Goal: Transaction & Acquisition: Purchase product/service

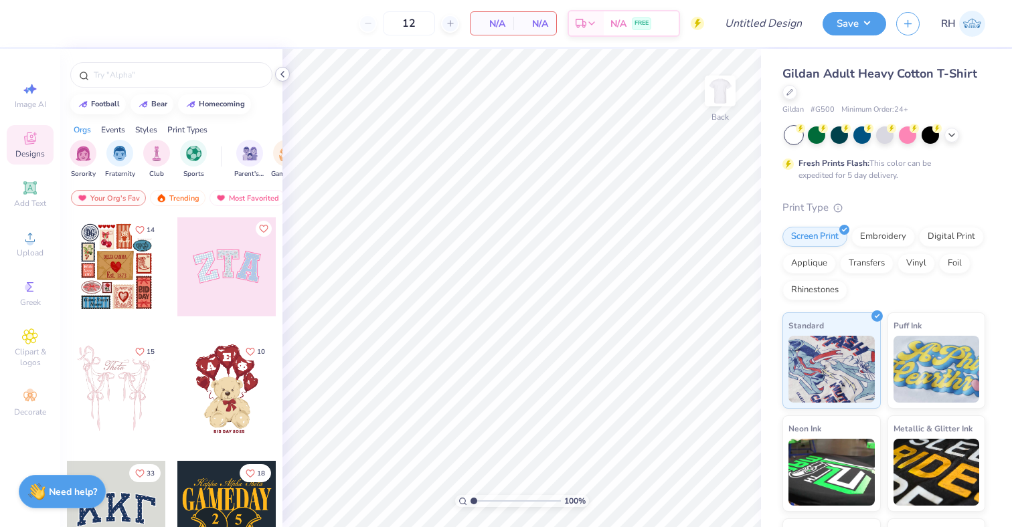
click at [281, 76] on icon at bounding box center [282, 74] width 11 height 11
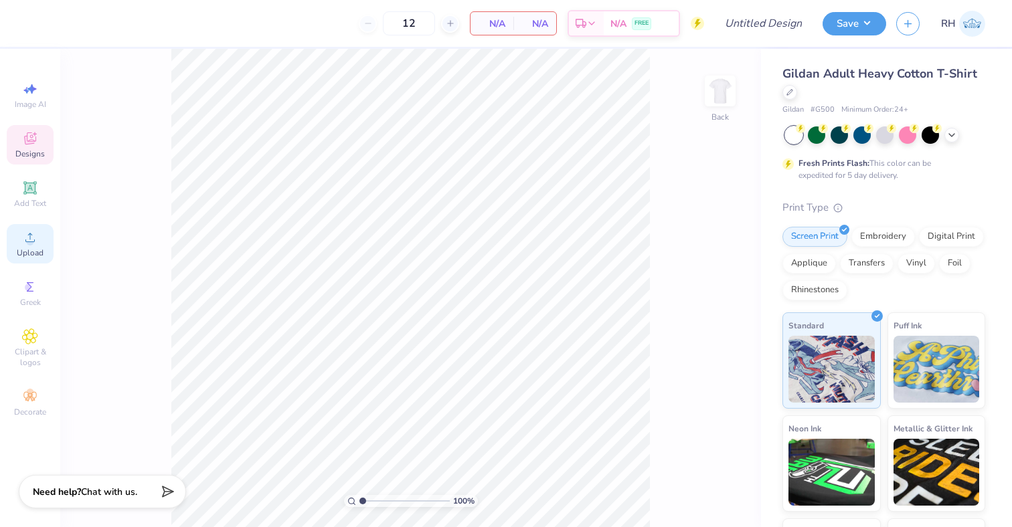
click at [30, 240] on circle at bounding box center [29, 241] width 7 height 7
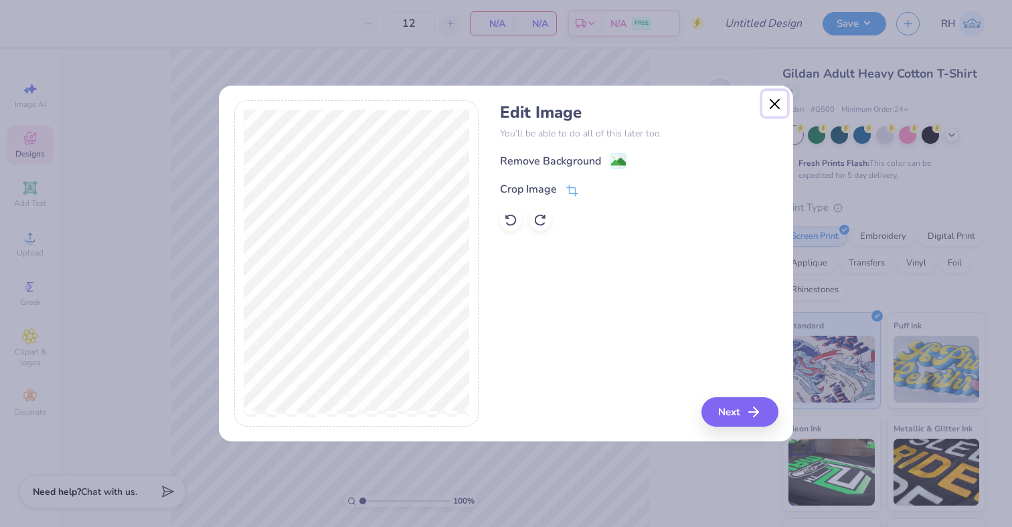
click at [770, 96] on button "Close" at bounding box center [774, 103] width 25 height 25
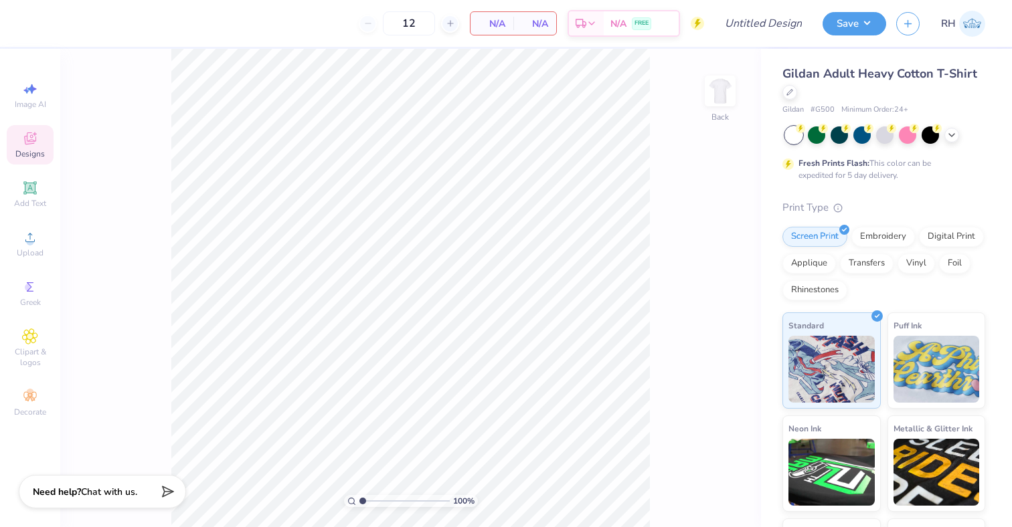
click at [702, 92] on div "100 % Back" at bounding box center [410, 288] width 701 height 478
click at [726, 90] on img at bounding box center [720, 91] width 54 height 54
click at [19, 244] on div "Upload" at bounding box center [30, 243] width 47 height 39
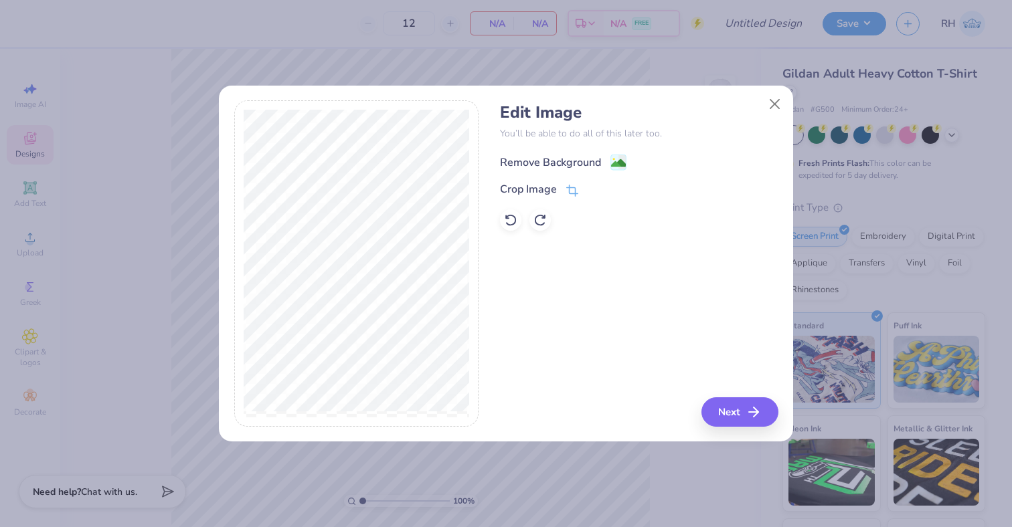
click at [580, 158] on div "Remove Background" at bounding box center [550, 163] width 101 height 16
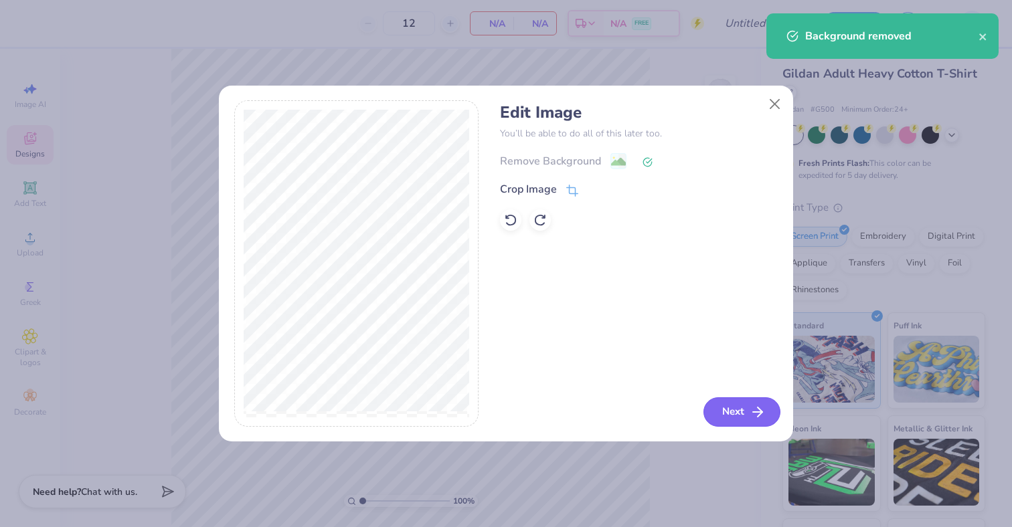
click at [747, 407] on button "Next" at bounding box center [741, 411] width 77 height 29
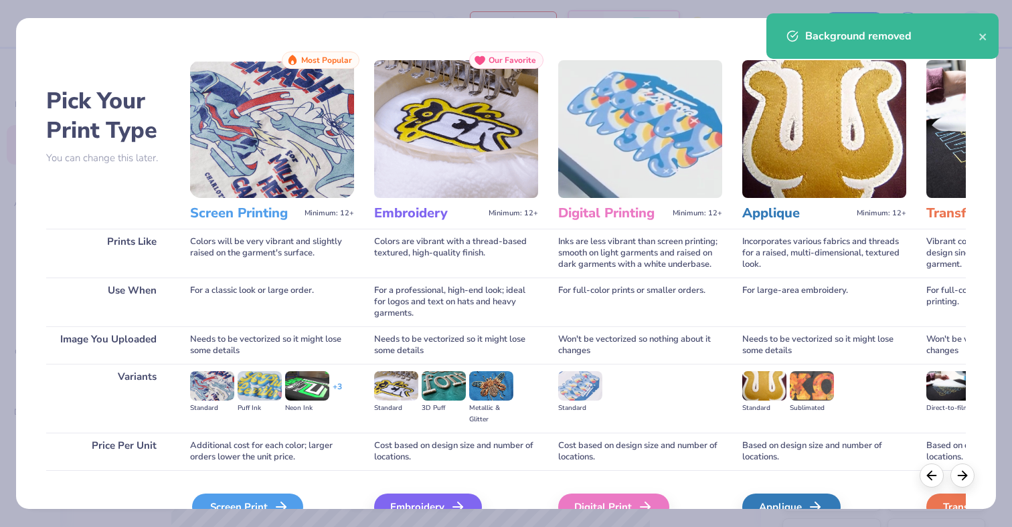
click at [278, 497] on div "Screen Print" at bounding box center [247, 507] width 111 height 27
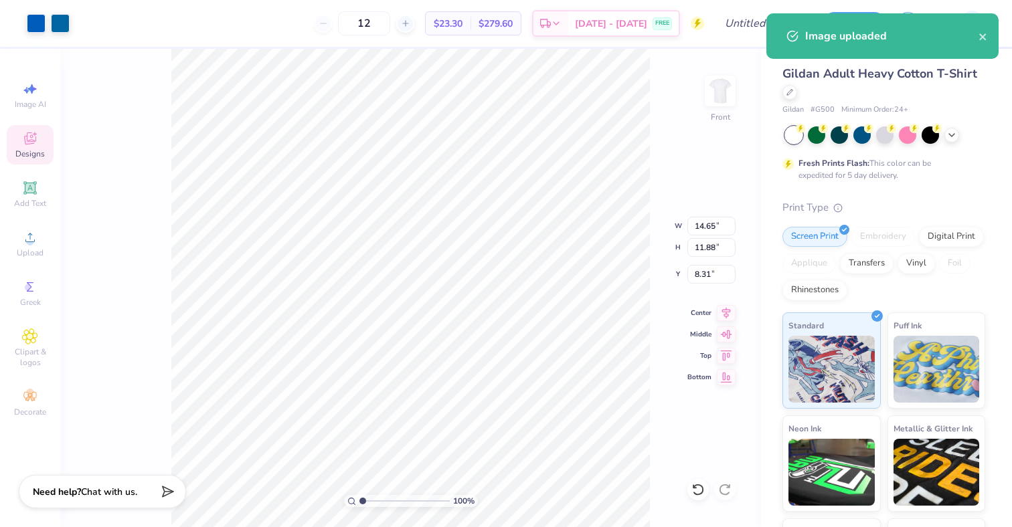
type input "12.83"
type input "10.41"
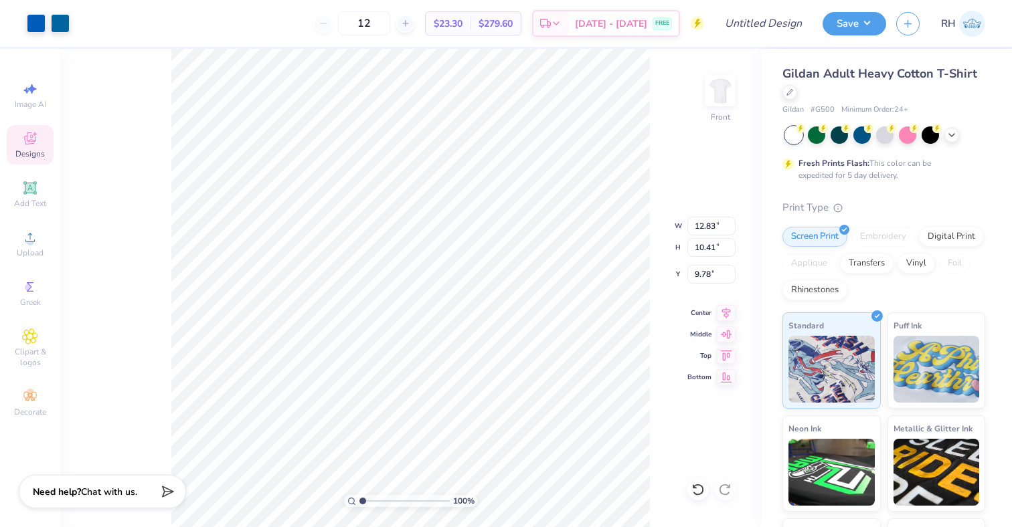
type input "4.99"
click at [729, 99] on img at bounding box center [720, 91] width 54 height 54
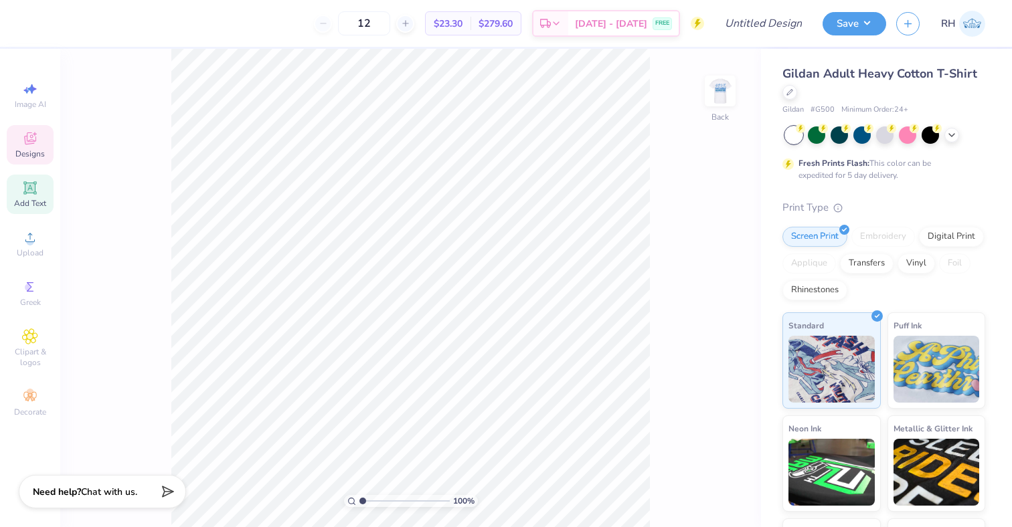
click at [33, 202] on span "Add Text" at bounding box center [30, 203] width 32 height 11
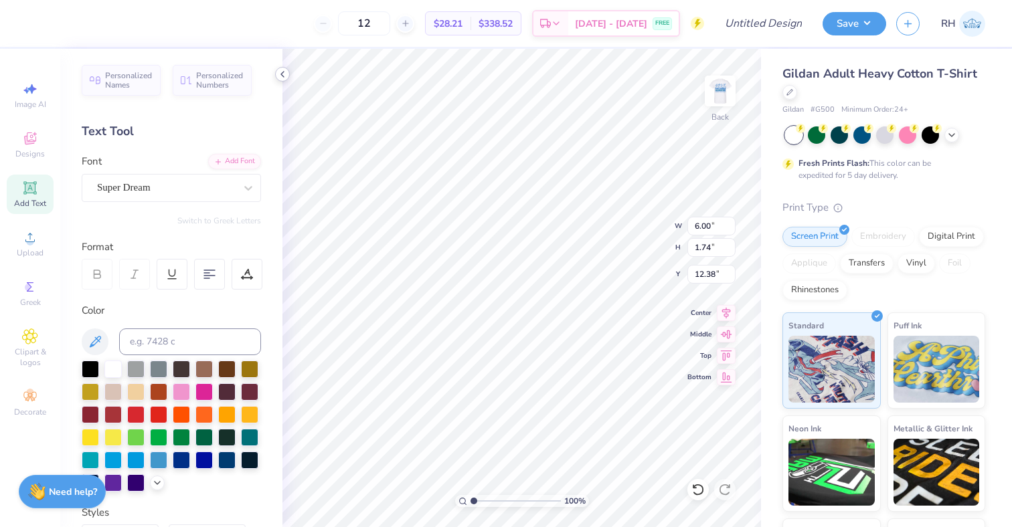
click at [279, 72] on icon at bounding box center [282, 74] width 11 height 11
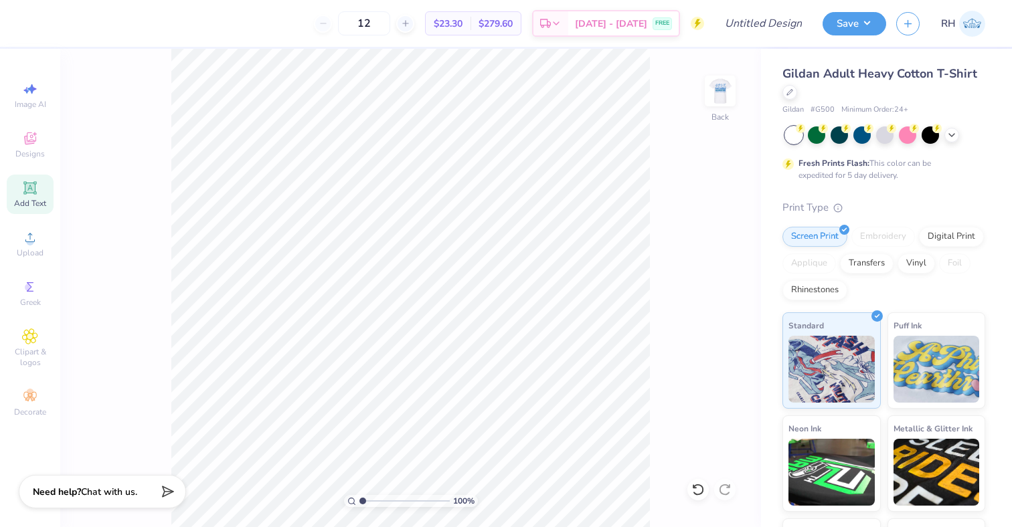
click at [727, 67] on div "100 % Back" at bounding box center [410, 288] width 701 height 478
click at [720, 85] on img at bounding box center [720, 91] width 54 height 54
click at [12, 101] on div "Image AI" at bounding box center [30, 95] width 47 height 39
select select "4"
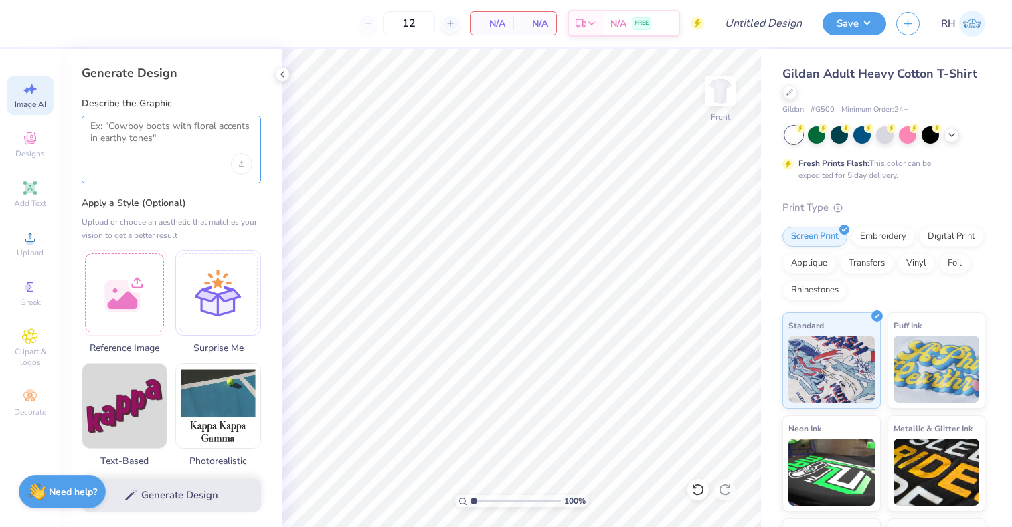
click at [182, 153] on textarea at bounding box center [171, 136] width 162 height 33
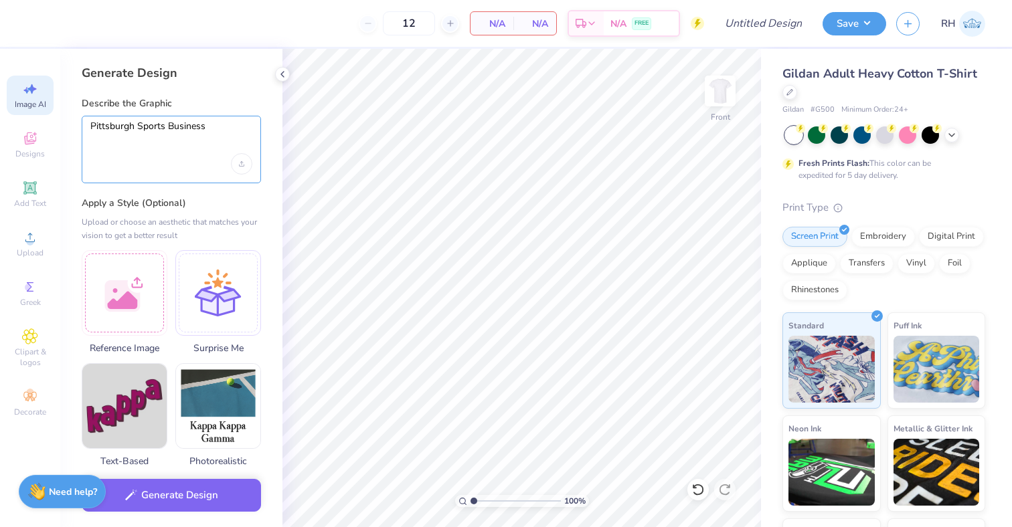
type textarea "Pittsburgh Sports Business"
click at [42, 230] on div "Upload" at bounding box center [30, 243] width 47 height 39
click at [29, 232] on icon at bounding box center [30, 238] width 16 height 16
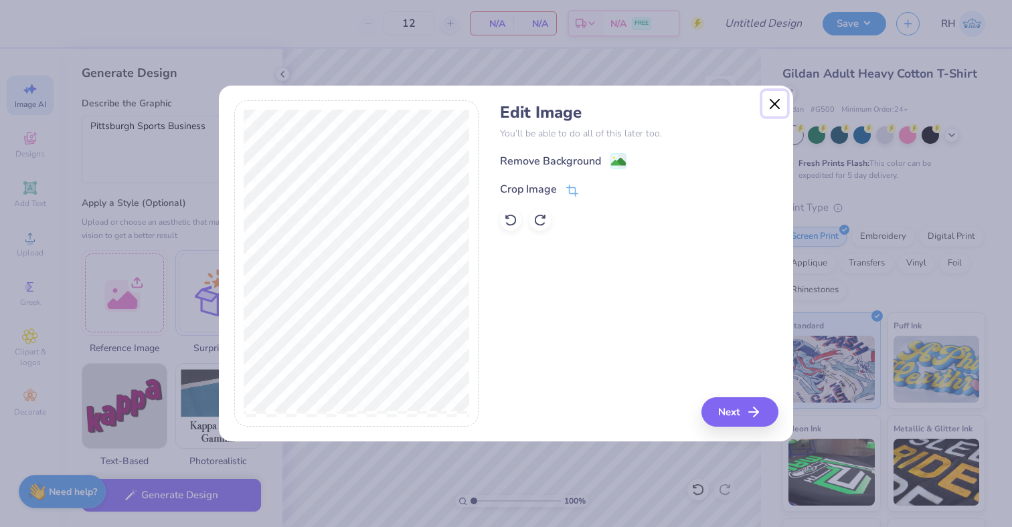
click at [770, 108] on button "Close" at bounding box center [774, 103] width 25 height 25
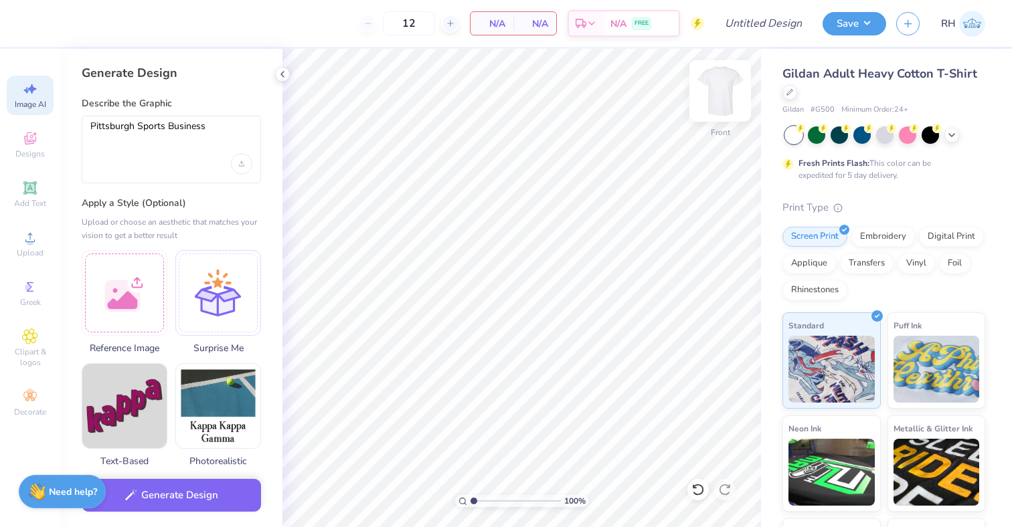
click at [723, 92] on img at bounding box center [720, 91] width 54 height 54
click at [38, 250] on span "Upload" at bounding box center [30, 253] width 27 height 11
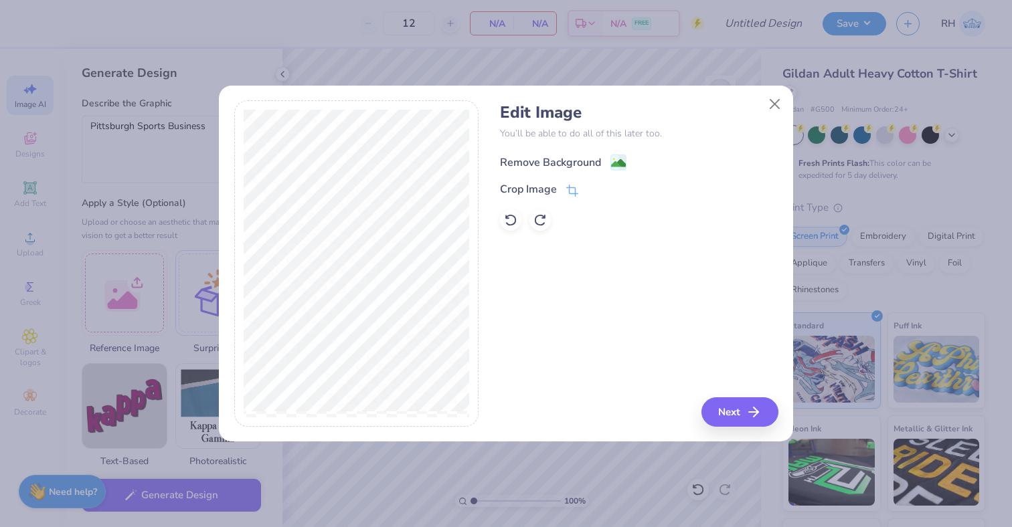
click at [585, 162] on div "Remove Background" at bounding box center [550, 163] width 101 height 16
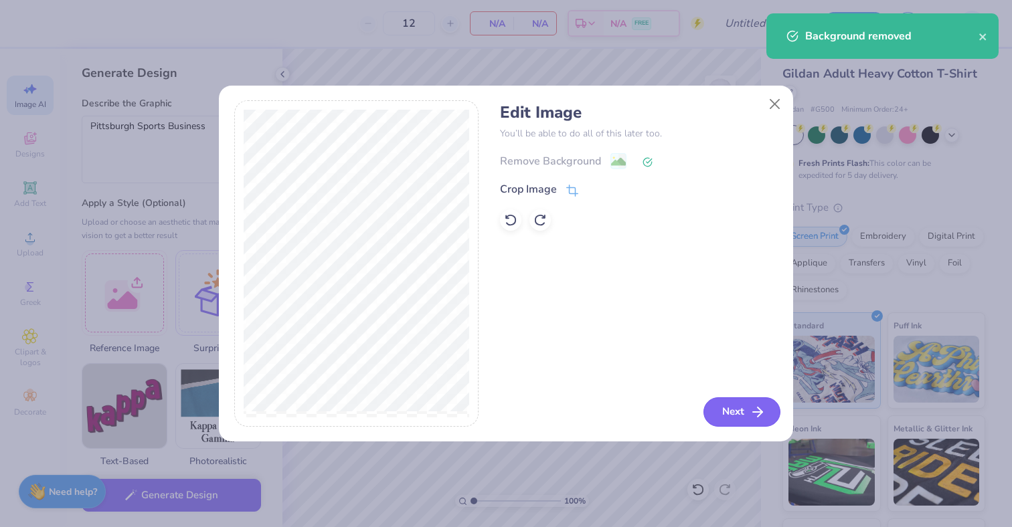
click at [743, 412] on button "Next" at bounding box center [741, 411] width 77 height 29
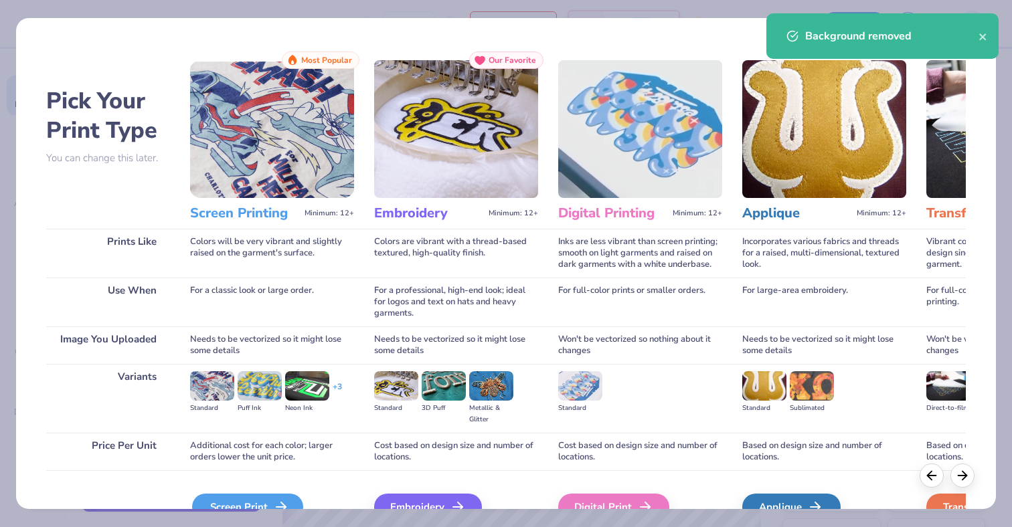
click at [262, 502] on div "Screen Print" at bounding box center [247, 507] width 111 height 27
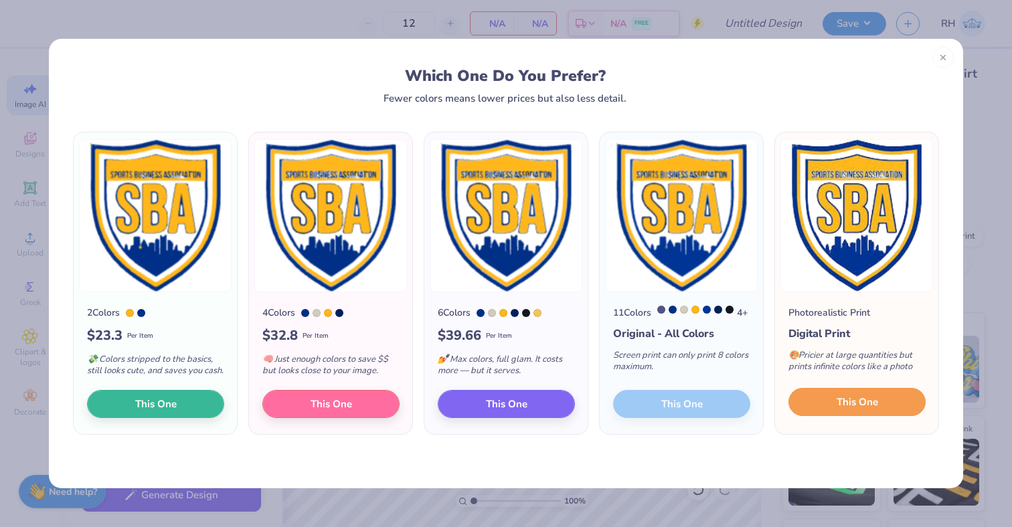
click at [885, 412] on button "This One" at bounding box center [856, 402] width 137 height 28
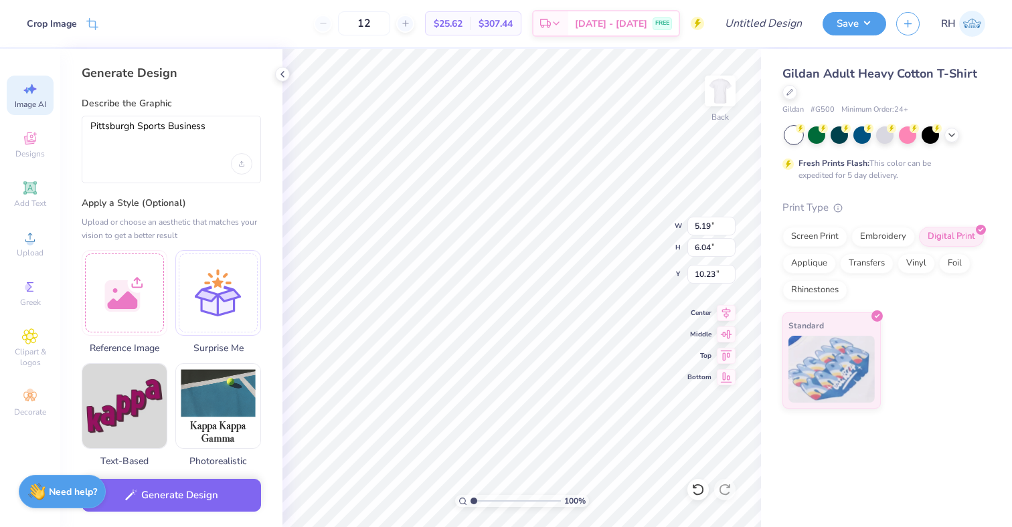
type input "3.00"
type input "2.74"
type input "3.19"
type input "3.00"
click at [792, 240] on div "Screen Print" at bounding box center [814, 235] width 65 height 20
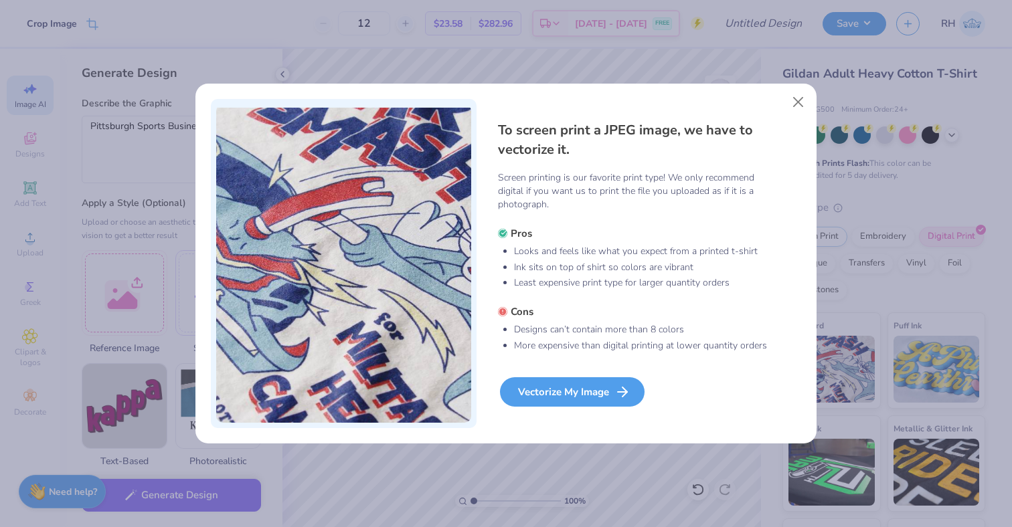
click at [572, 387] on div "Vectorize My Image" at bounding box center [572, 391] width 145 height 29
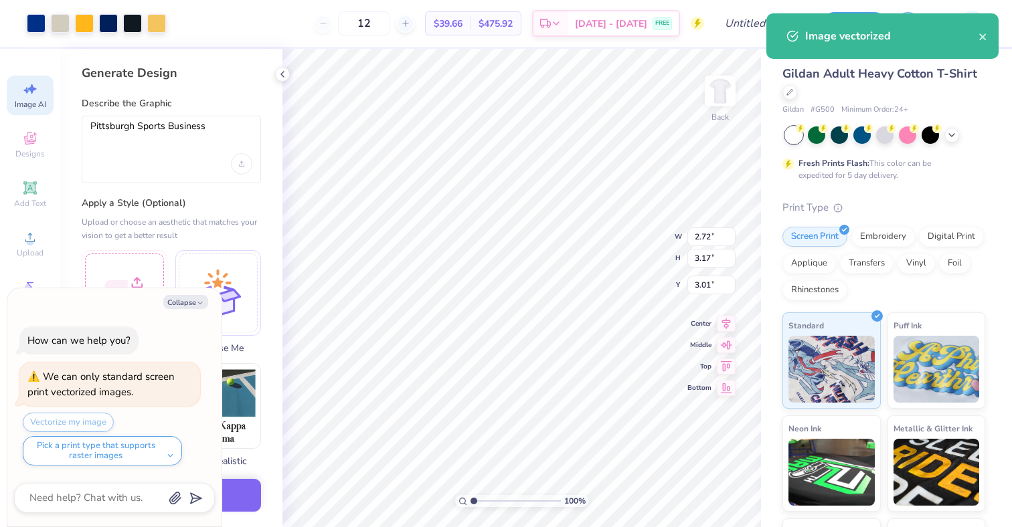
type textarea "x"
type input "3.00"
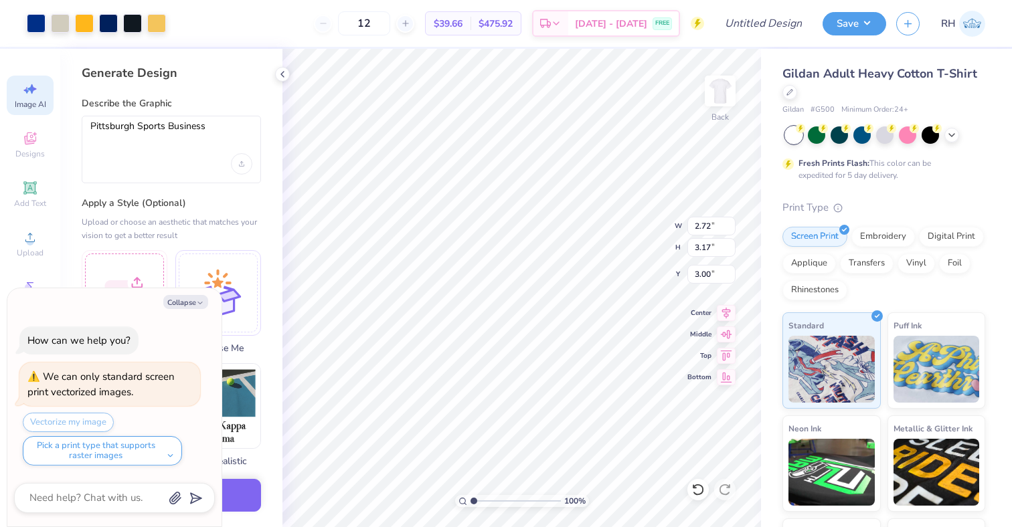
type textarea "x"
type input "2.37"
type input "2.76"
type input "3.41"
type textarea "x"
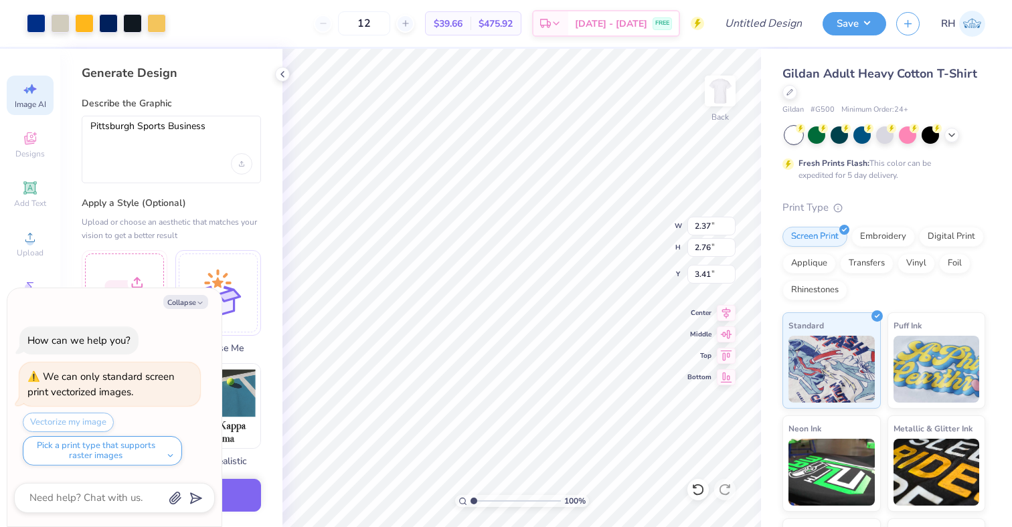
type input "3.00"
click at [724, 90] on img at bounding box center [720, 91] width 54 height 54
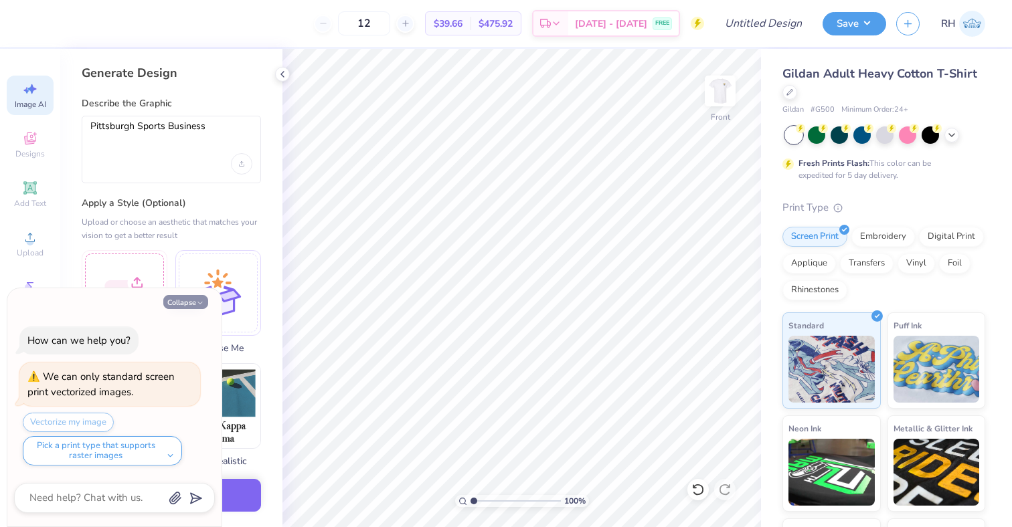
click at [177, 298] on button "Collapse" at bounding box center [185, 302] width 45 height 14
type textarea "x"
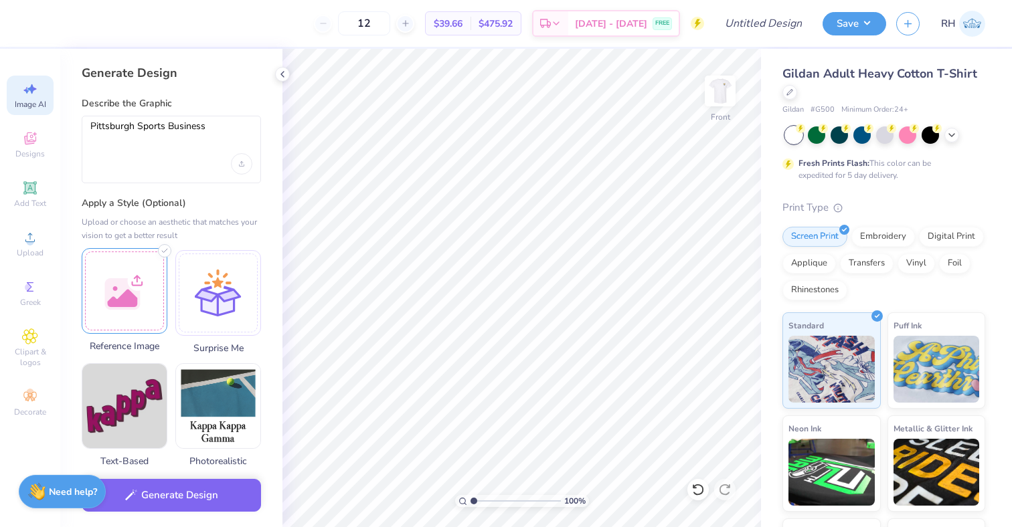
click at [126, 281] on div at bounding box center [125, 291] width 86 height 86
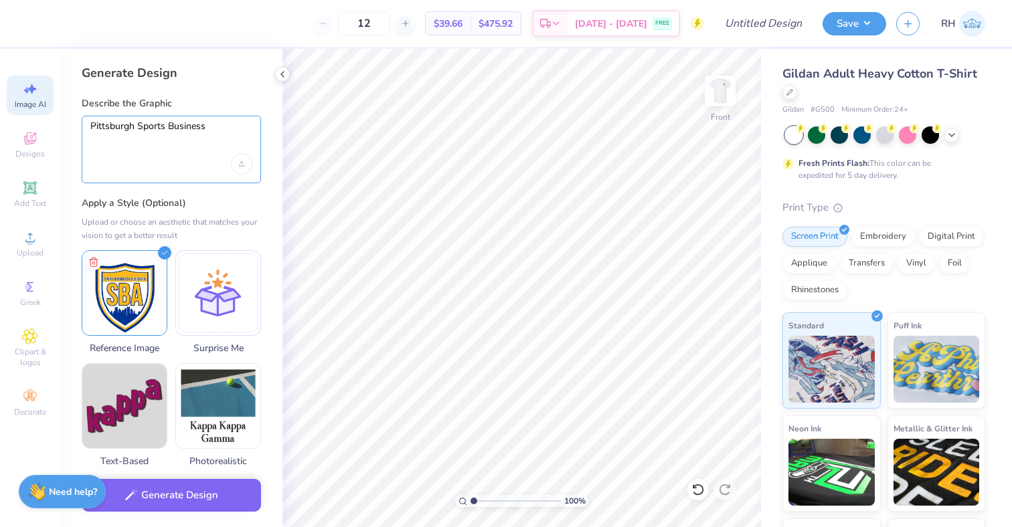
click at [221, 137] on textarea "Pittsburgh Sports Business" at bounding box center [171, 136] width 162 height 33
drag, startPoint x: 217, startPoint y: 134, endPoint x: 29, endPoint y: 130, distance: 188.1
click at [29, 130] on div "12 $39.66 Per Item $475.92 Total Est. Delivery Sep 14 - 17 FREE Design Title Sa…" at bounding box center [506, 263] width 1012 height 527
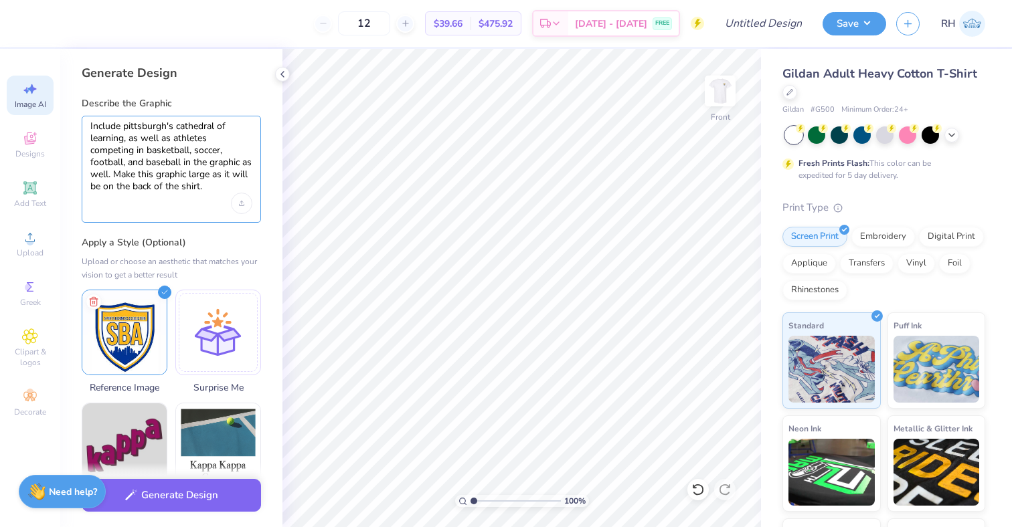
click at [222, 124] on textarea "Include pittsburgh's cathedral of learning, as well as athletes competing in ba…" at bounding box center [171, 156] width 162 height 73
click at [229, 184] on textarea "Include pittsburgh's cathedral of learning, as well as athletes competing in ba…" at bounding box center [171, 156] width 162 height 73
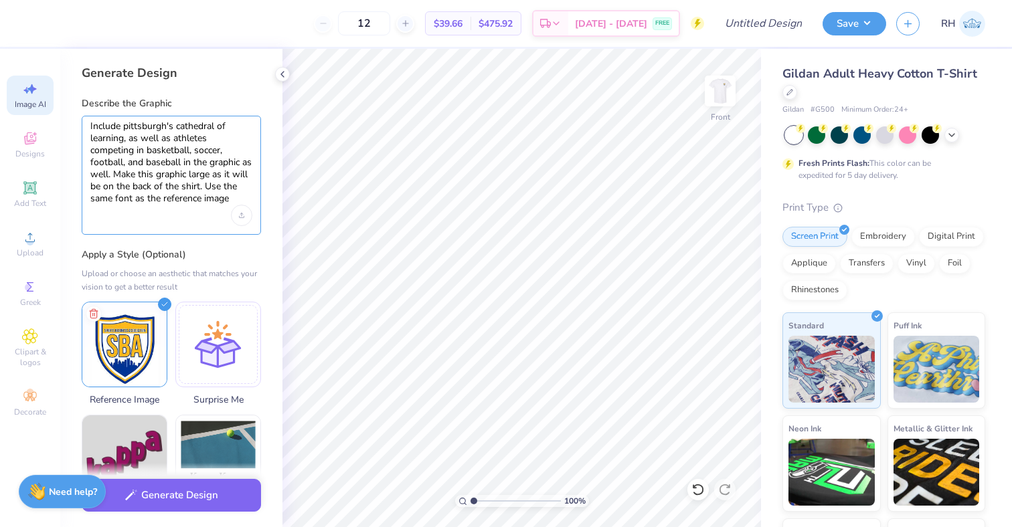
click at [150, 199] on textarea "Include pittsburgh's cathedral of learning, as well as athletes competing in ba…" at bounding box center [171, 162] width 162 height 85
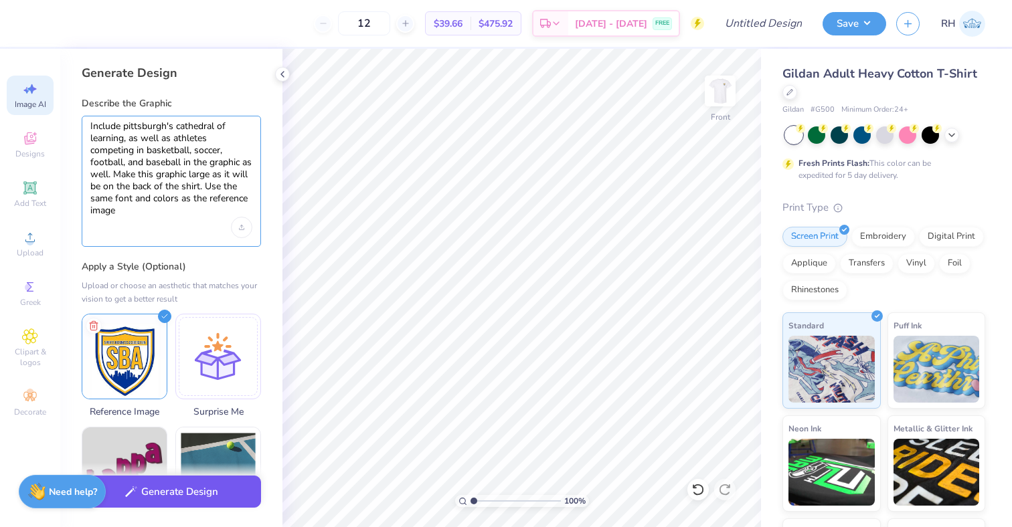
type textarea "Include pittsburgh's cathedral of learning, as well as athletes competing in ba…"
click at [213, 499] on button "Generate Design" at bounding box center [171, 492] width 179 height 33
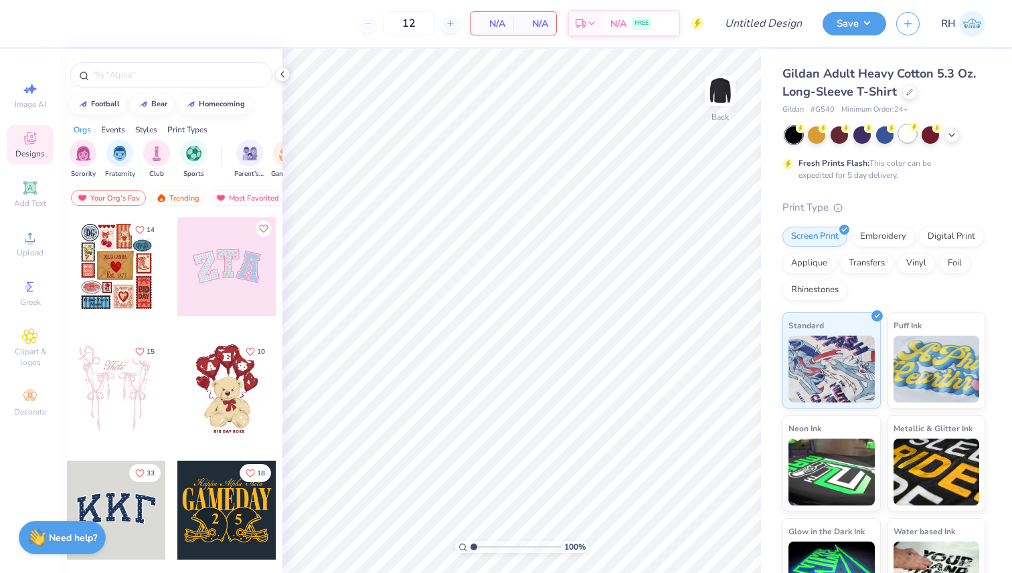
click at [912, 140] on div at bounding box center [907, 133] width 17 height 17
click at [23, 248] on span "Upload" at bounding box center [30, 253] width 27 height 11
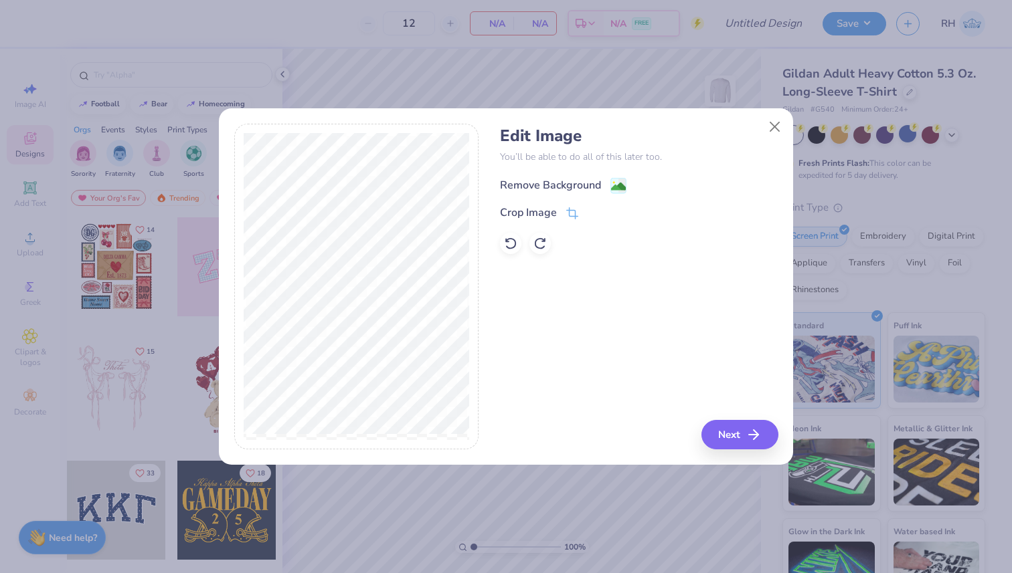
click at [589, 192] on div "Remove Background" at bounding box center [563, 185] width 126 height 17
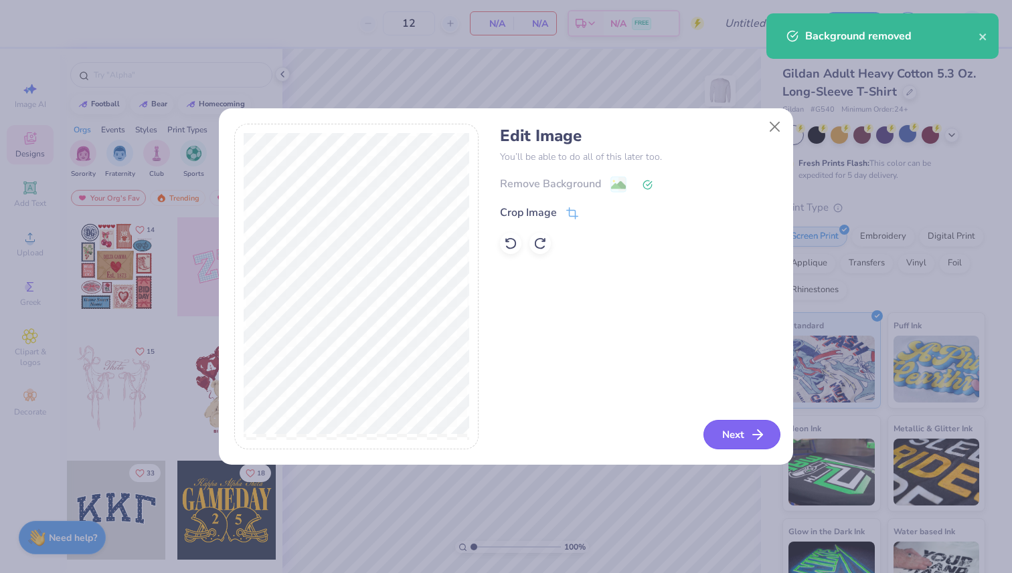
click at [756, 424] on button "Next" at bounding box center [741, 434] width 77 height 29
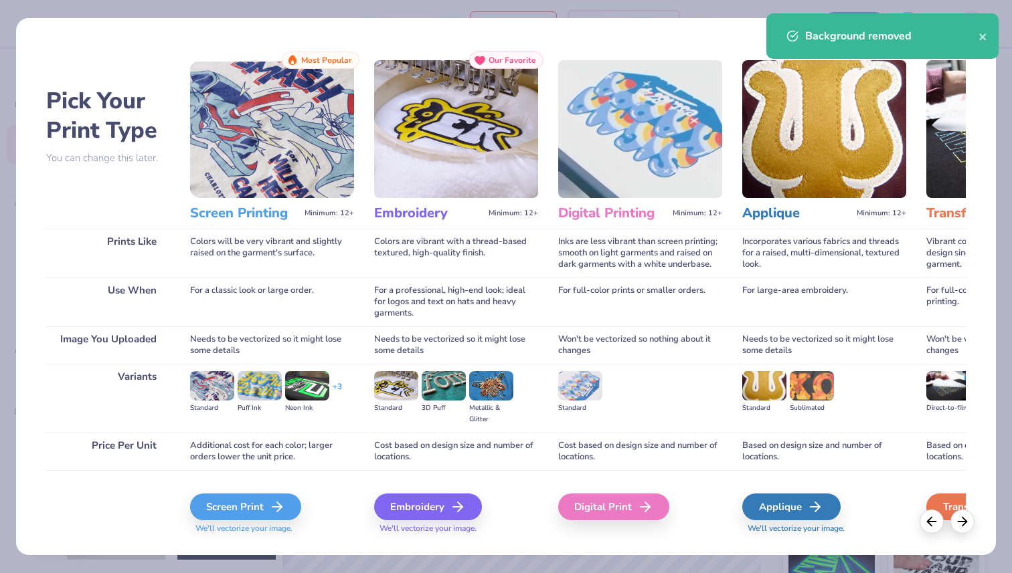
click at [270, 492] on div "Screen Print We'll vectorize your image." at bounding box center [272, 506] width 164 height 72
click at [270, 516] on div "Screen Print" at bounding box center [247, 507] width 111 height 27
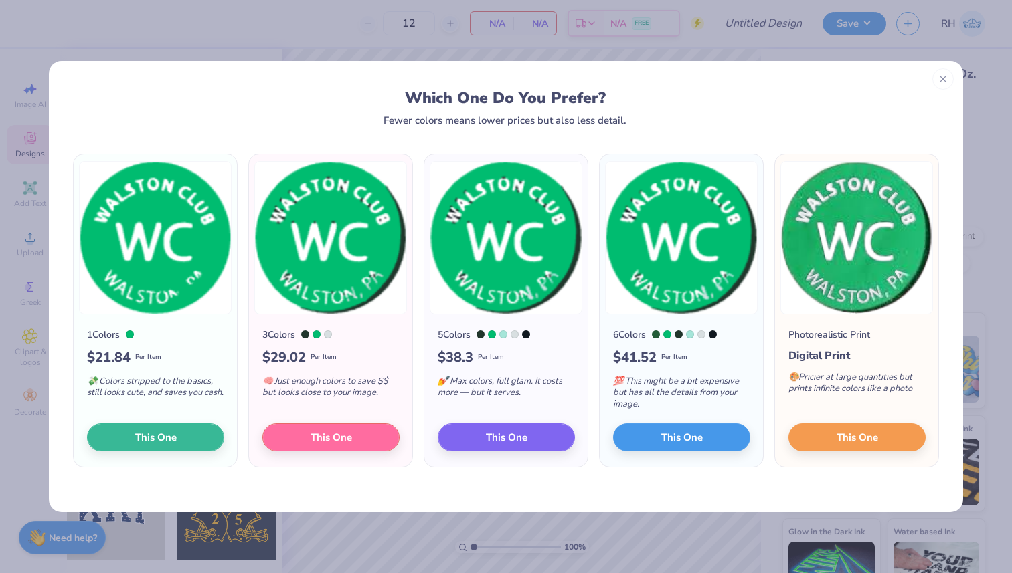
click at [855, 451] on div "Photorealistic Print Digital Print 🎨 Pricier at large quantities but prints inf…" at bounding box center [856, 391] width 163 height 153
click at [854, 448] on button "This One" at bounding box center [856, 436] width 137 height 28
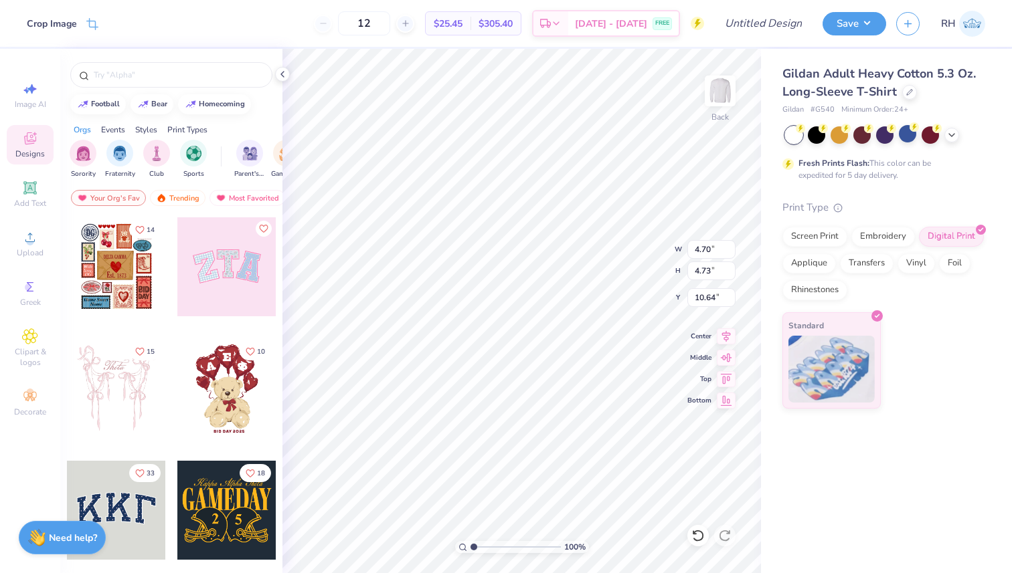
type input "3.00"
type input "2.68"
type input "2.70"
type input "3.00"
type input "2.31"
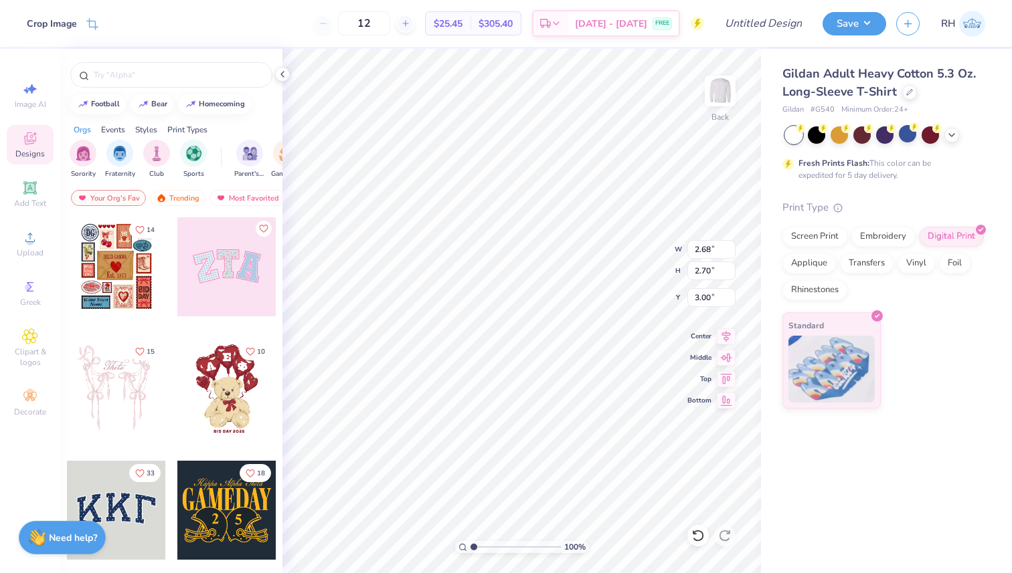
type input "2.33"
type input "3.00"
click at [282, 72] on icon at bounding box center [282, 74] width 11 height 11
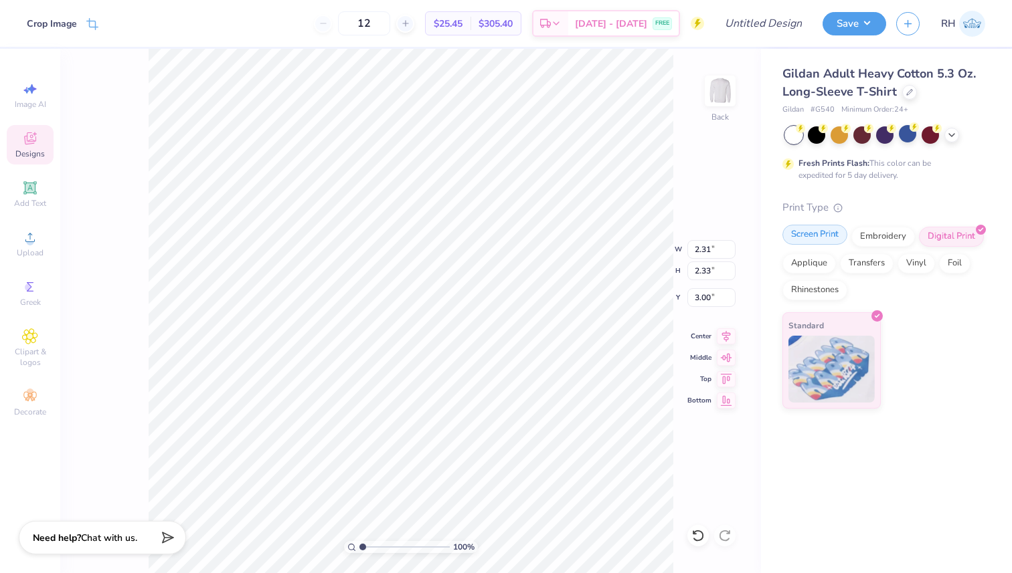
click at [806, 244] on div "Screen Print" at bounding box center [814, 235] width 65 height 20
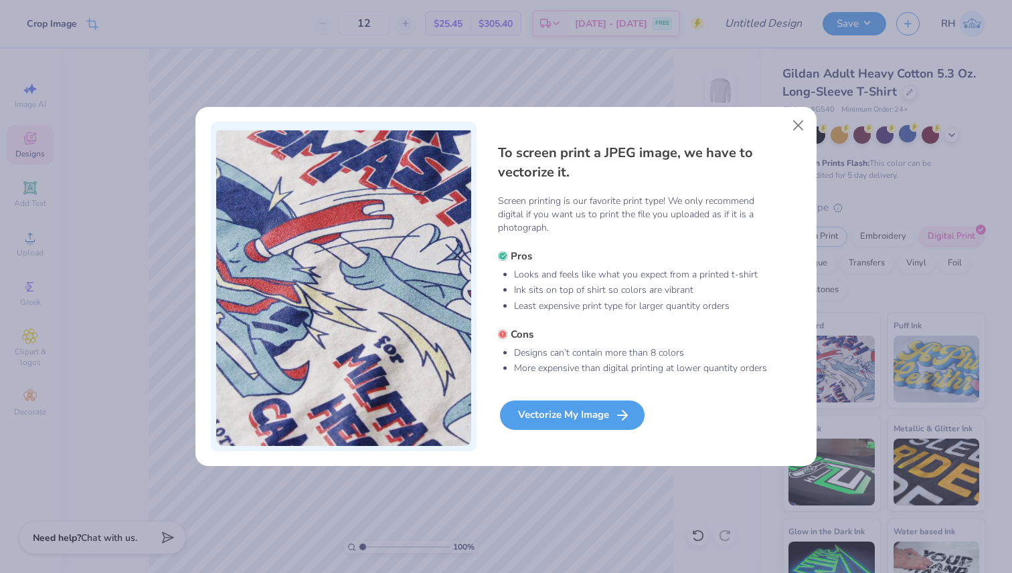
click at [550, 406] on div "Vectorize My Image" at bounding box center [572, 415] width 145 height 29
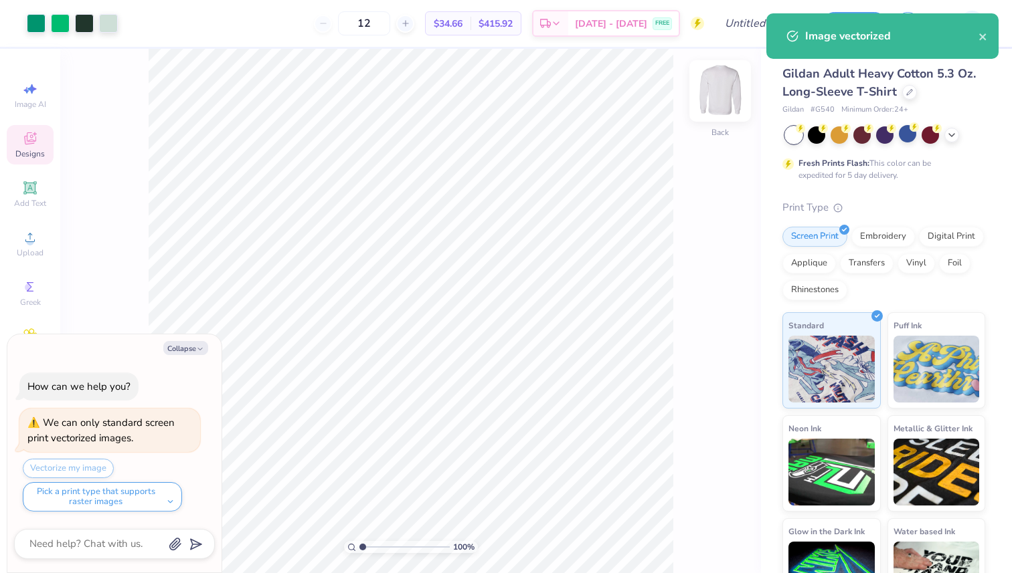
click at [714, 91] on img at bounding box center [720, 91] width 54 height 54
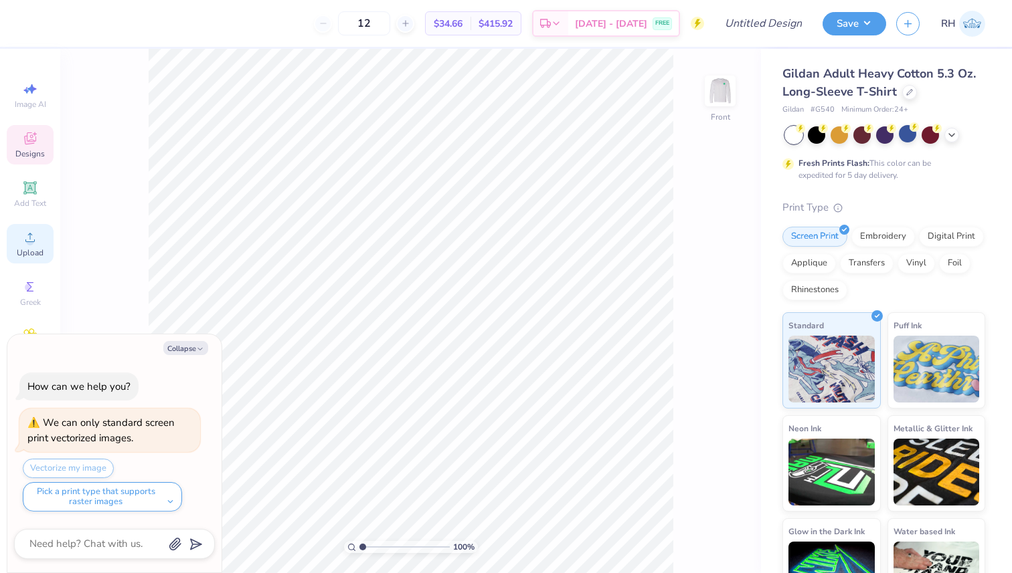
click at [37, 237] on icon at bounding box center [30, 238] width 16 height 16
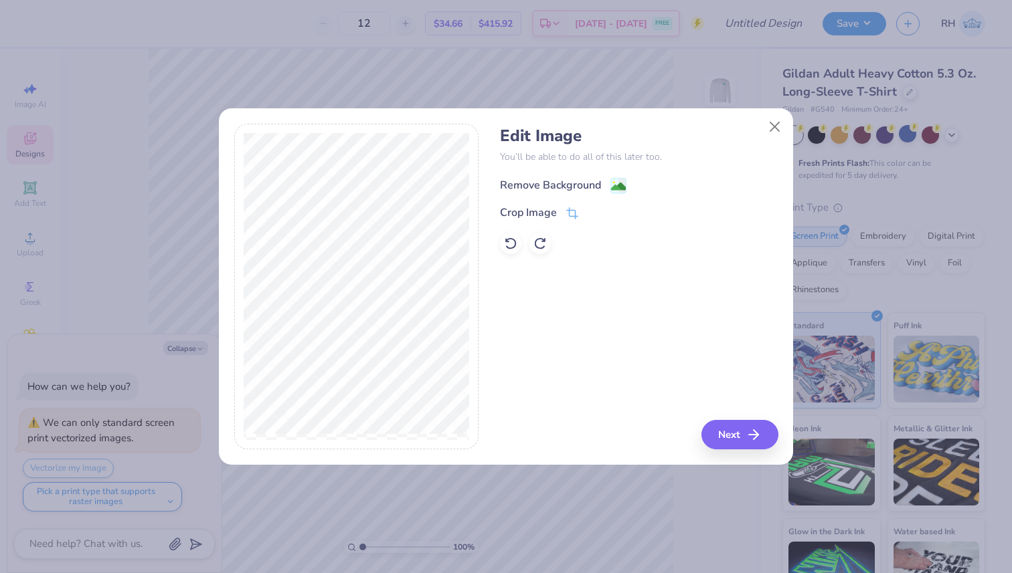
click at [579, 186] on div "Remove Background" at bounding box center [550, 185] width 101 height 16
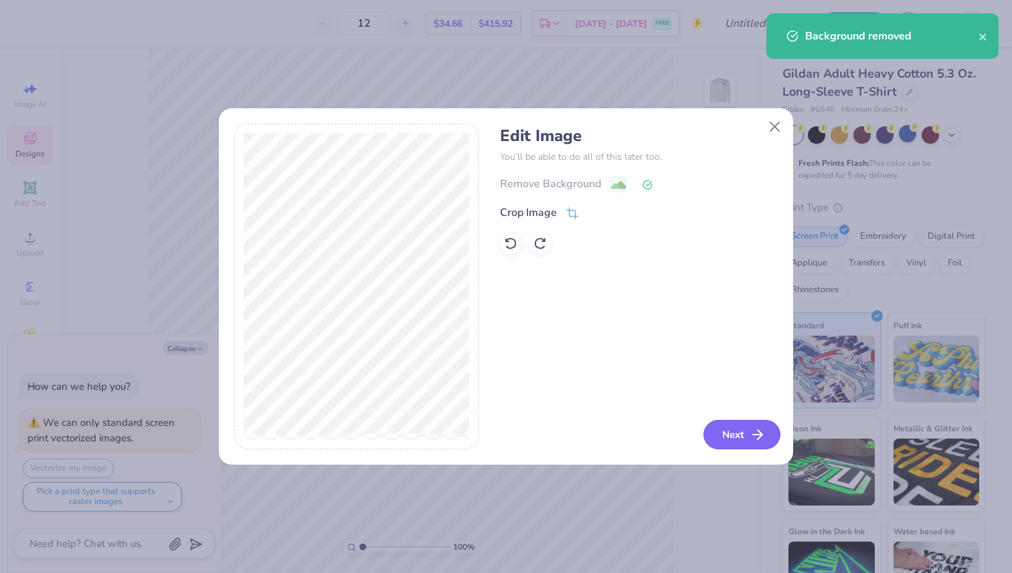
click at [744, 428] on button "Next" at bounding box center [741, 434] width 77 height 29
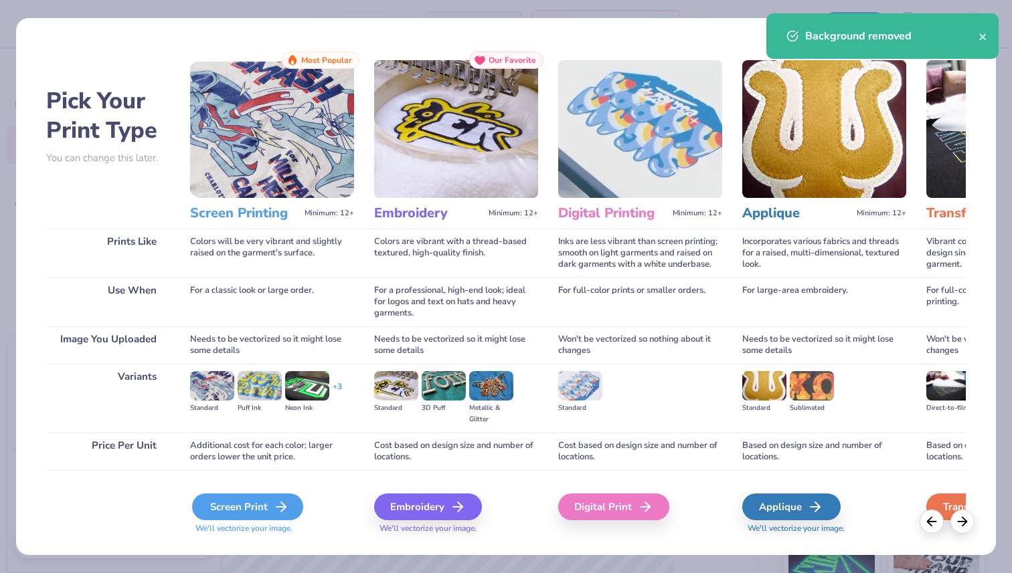
click at [278, 502] on icon at bounding box center [281, 507] width 16 height 16
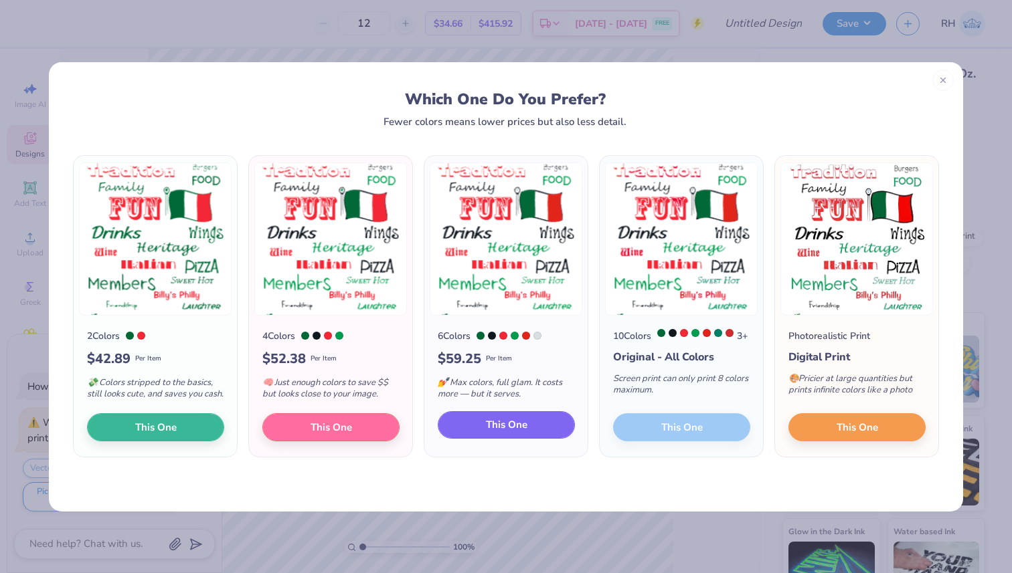
click at [529, 436] on button "This One" at bounding box center [506, 426] width 137 height 28
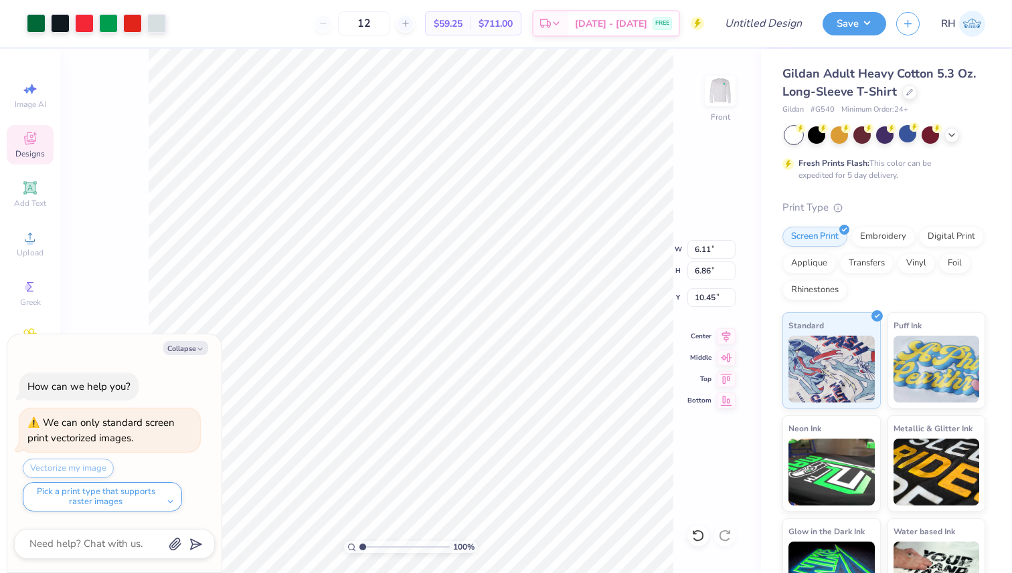
type textarea "x"
type input "10.04"
type input "11.27"
type input "6.04"
type textarea "x"
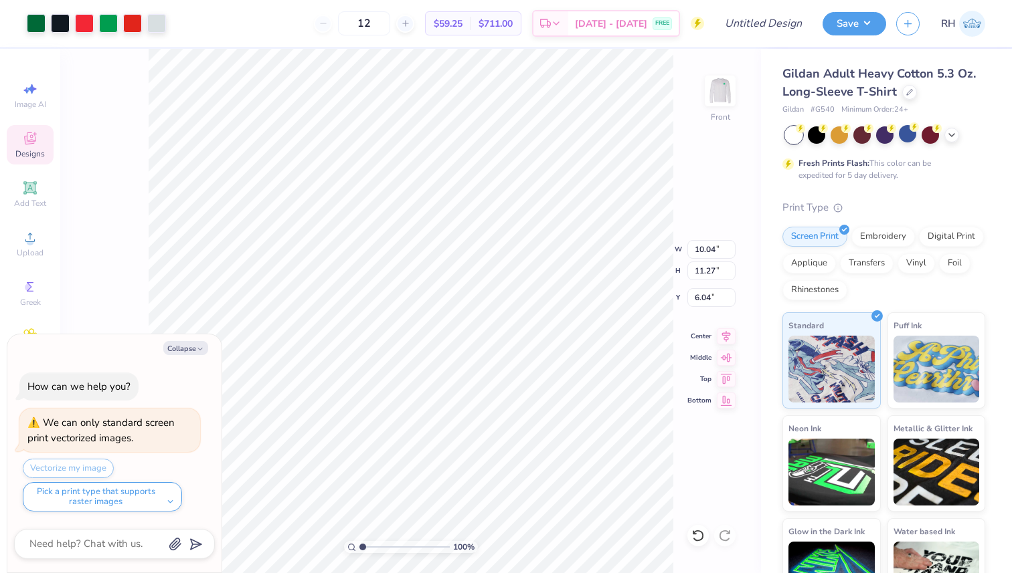
type input "9.85"
type textarea "x"
type input "13.14"
type input "14.73"
type input "6.39"
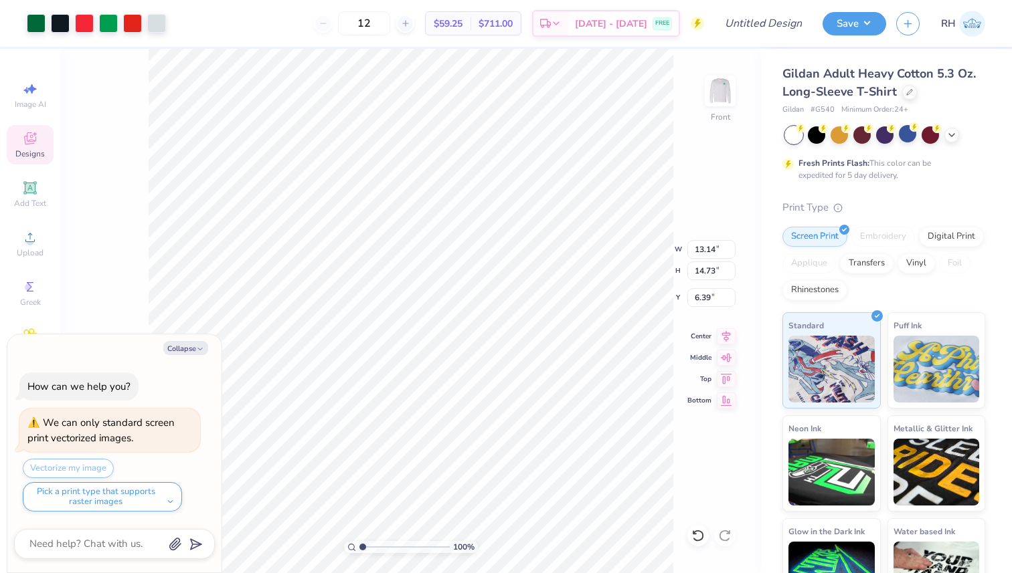
type textarea "x"
type input "6.51"
type textarea "x"
type input "14.49"
type input "16.25"
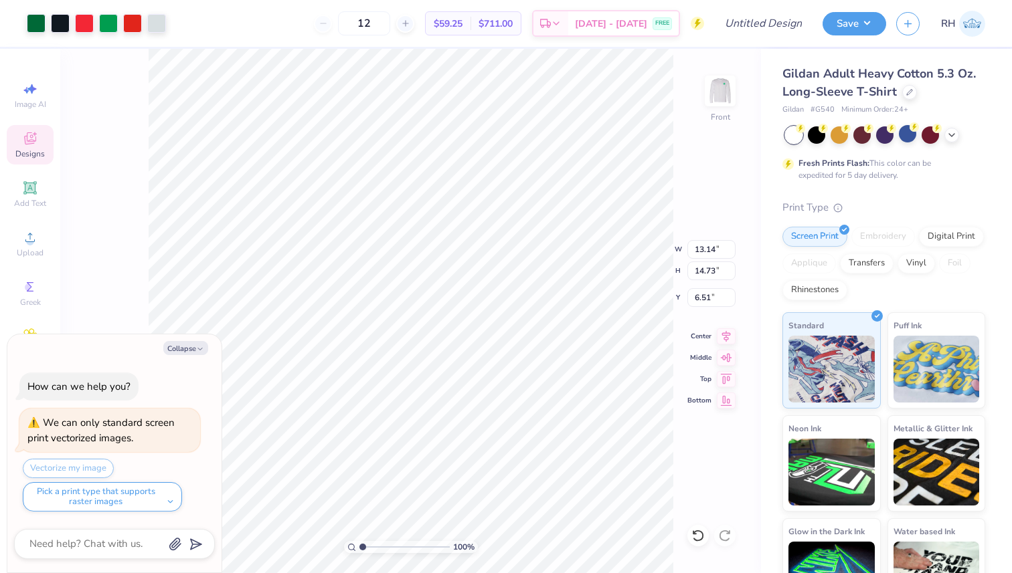
type input "4.99"
type textarea "x"
type input "13.82"
type input "15.50"
type input "5.74"
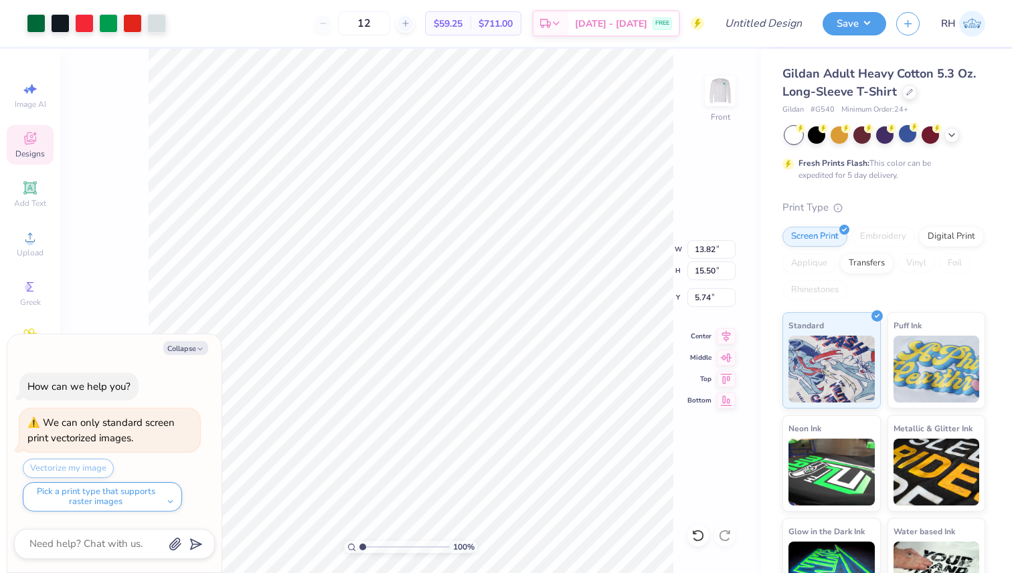
type textarea "x"
type input "4.08"
type textarea "x"
type input "12.89"
type input "14.45"
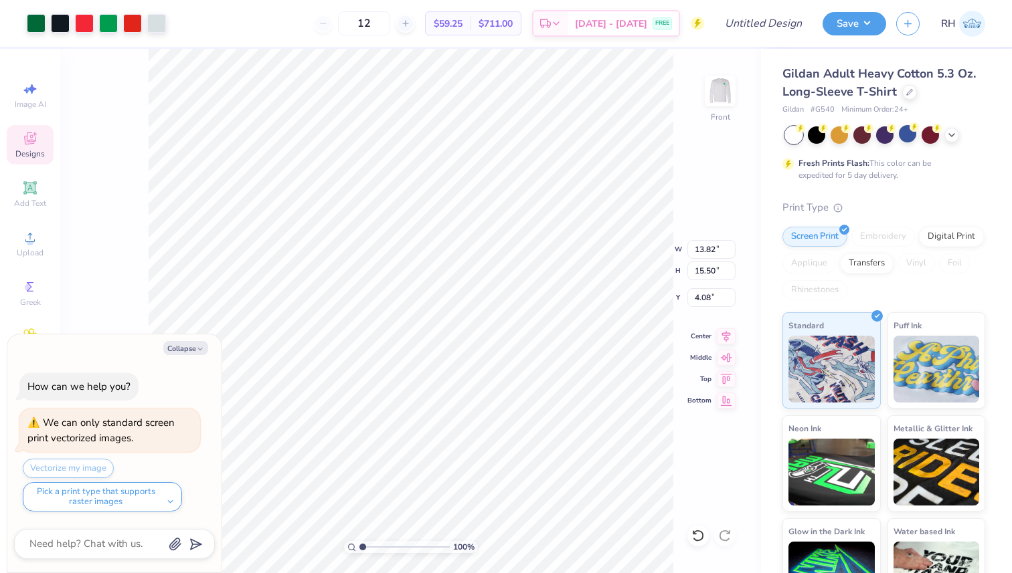
type input "5.12"
type textarea "x"
type input "3.46"
click at [160, 23] on div at bounding box center [156, 22] width 19 height 19
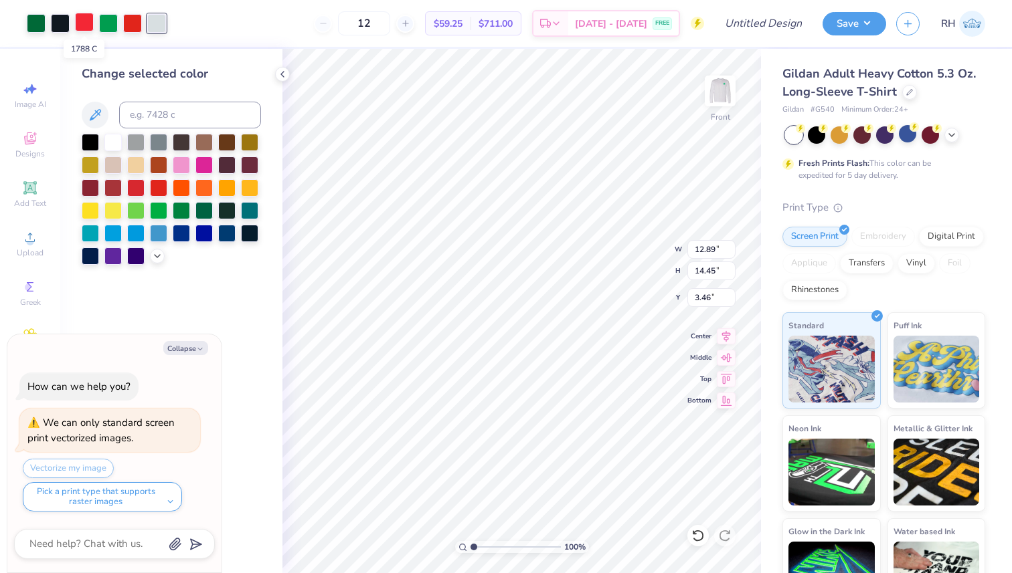
click at [85, 28] on div at bounding box center [84, 22] width 19 height 19
type textarea "x"
click at [168, 108] on input at bounding box center [190, 115] width 142 height 27
type input "285"
type textarea "x"
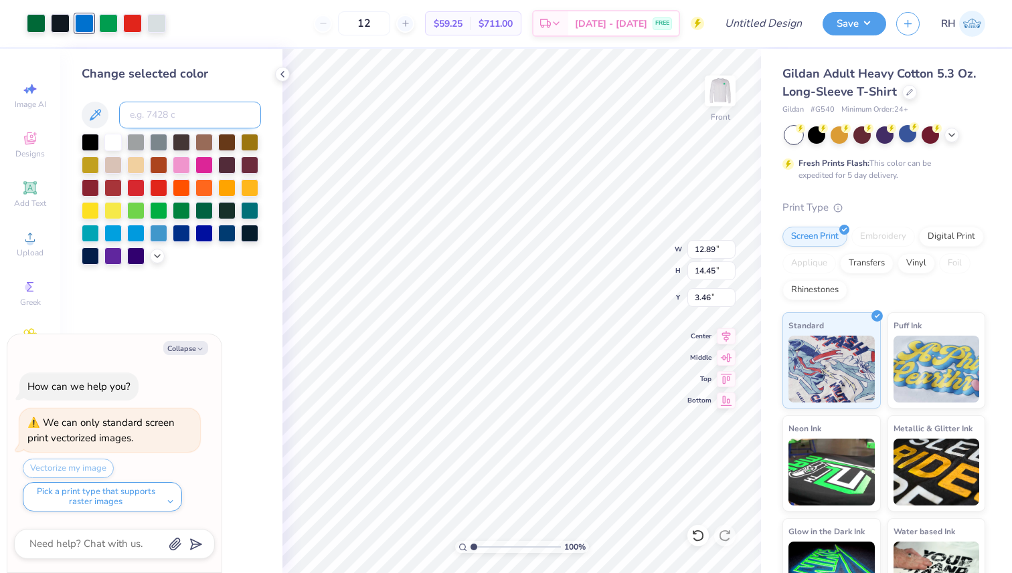
type textarea "x"
type input "485"
type textarea "x"
click at [104, 22] on div at bounding box center [108, 22] width 19 height 19
type textarea "x"
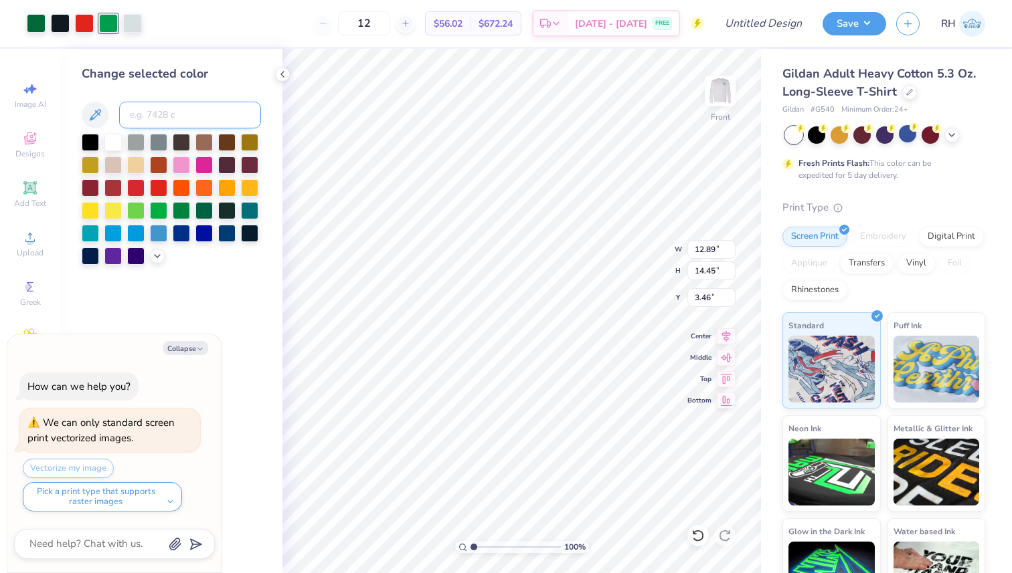
click at [161, 108] on input at bounding box center [190, 115] width 142 height 27
type input "349"
click at [286, 75] on icon at bounding box center [282, 74] width 11 height 11
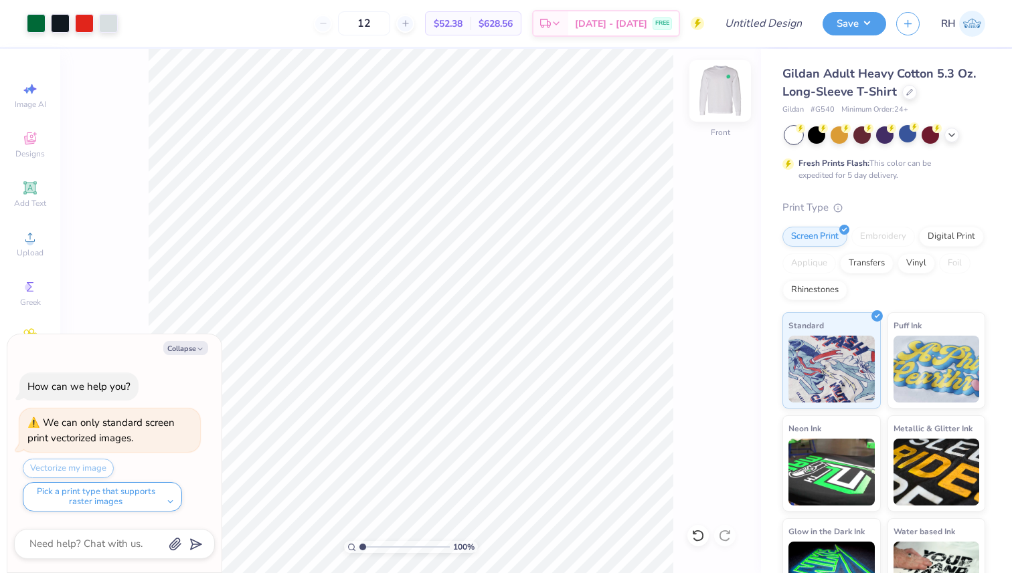
click at [735, 92] on img at bounding box center [720, 91] width 54 height 54
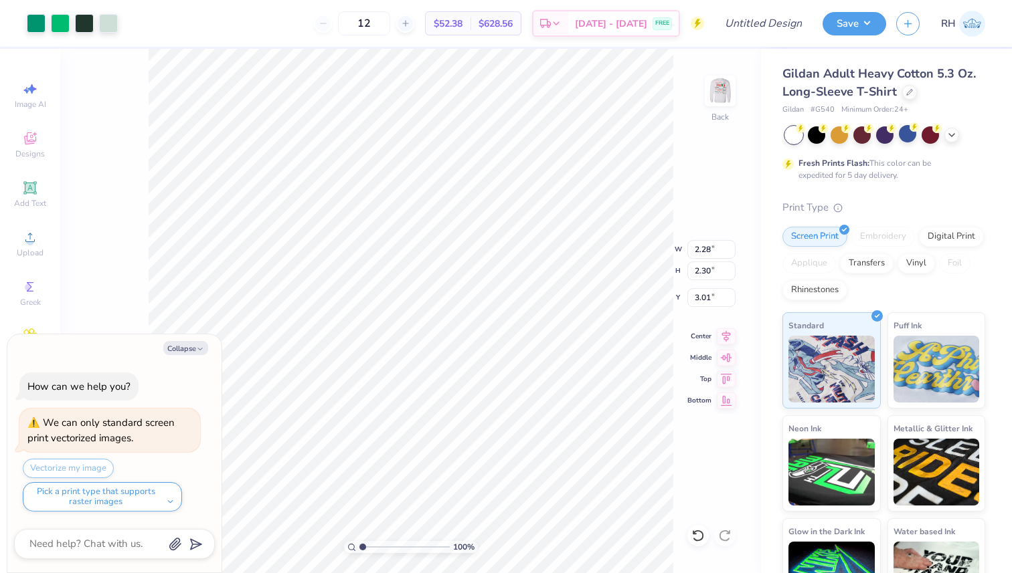
type textarea "x"
type input "3.00"
click at [51, 24] on div at bounding box center [60, 22] width 19 height 19
type textarea "x"
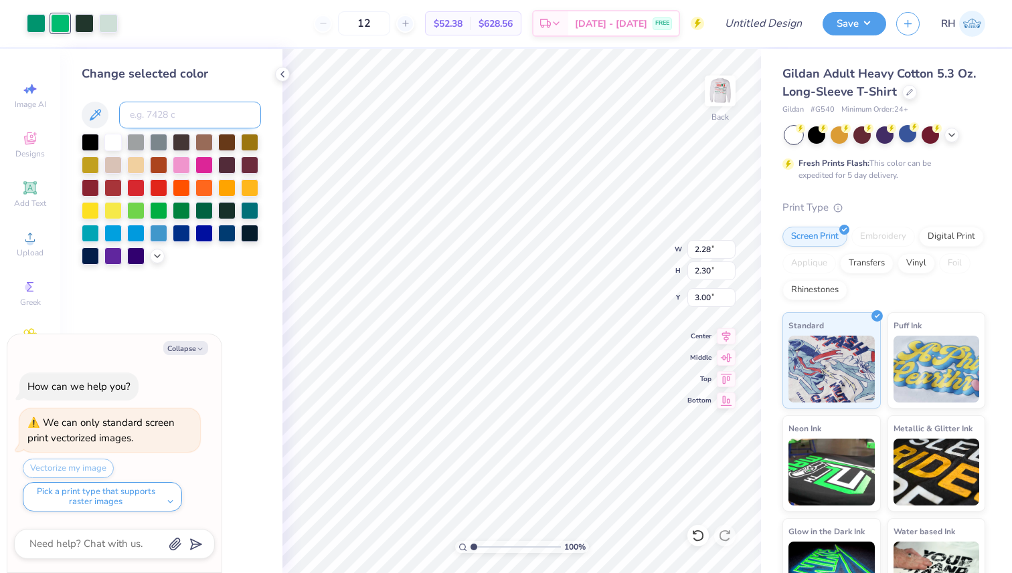
click at [170, 110] on input at bounding box center [190, 115] width 142 height 27
type input "485"
type textarea "x"
click at [39, 25] on div at bounding box center [36, 22] width 19 height 19
type textarea "x"
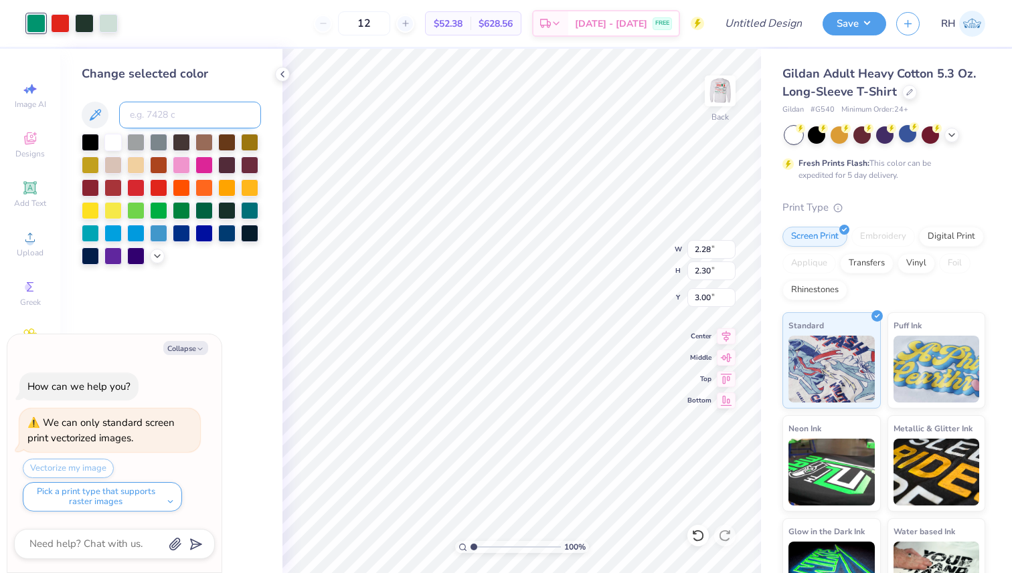
click at [192, 112] on input at bounding box center [190, 115] width 142 height 27
type input "485"
type textarea "x"
click at [58, 26] on div at bounding box center [60, 22] width 19 height 19
type textarea "x"
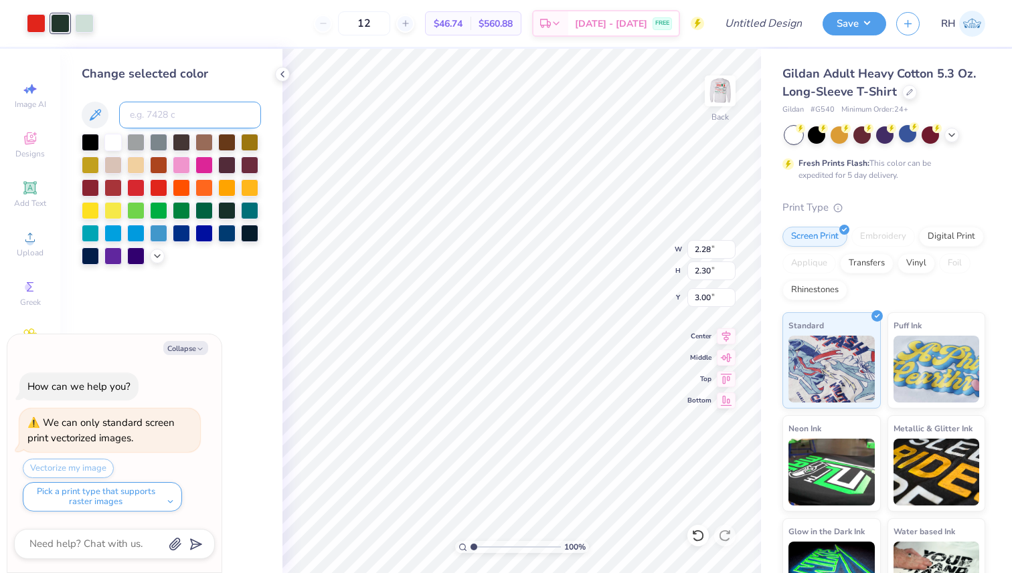
click at [181, 120] on input at bounding box center [190, 115] width 142 height 27
type input "485"
type textarea "x"
click at [65, 25] on div at bounding box center [60, 22] width 19 height 19
type textarea "x"
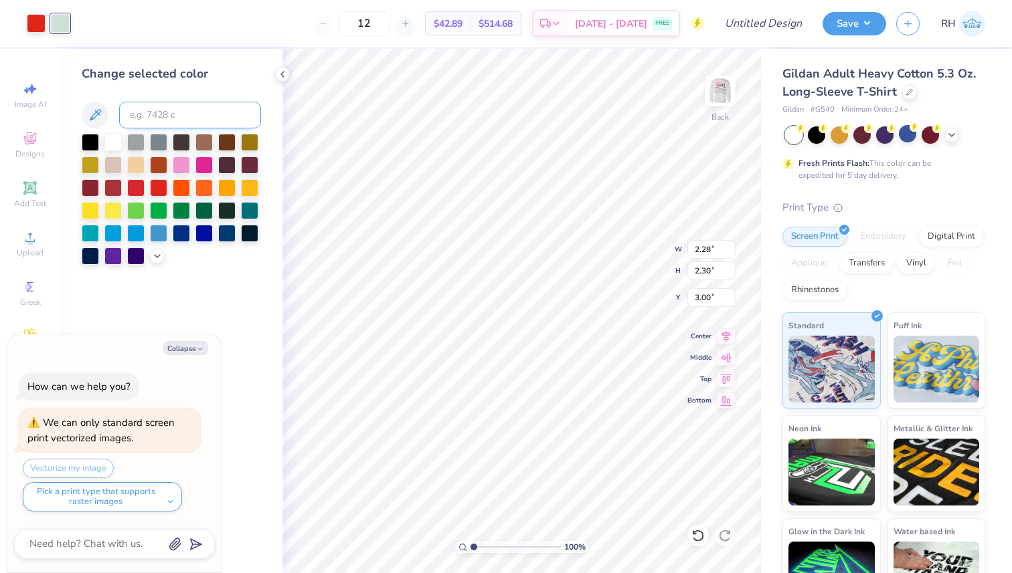
click at [177, 120] on input at bounding box center [190, 115] width 142 height 27
type input "485"
type textarea "x"
click at [284, 72] on icon at bounding box center [282, 74] width 11 height 11
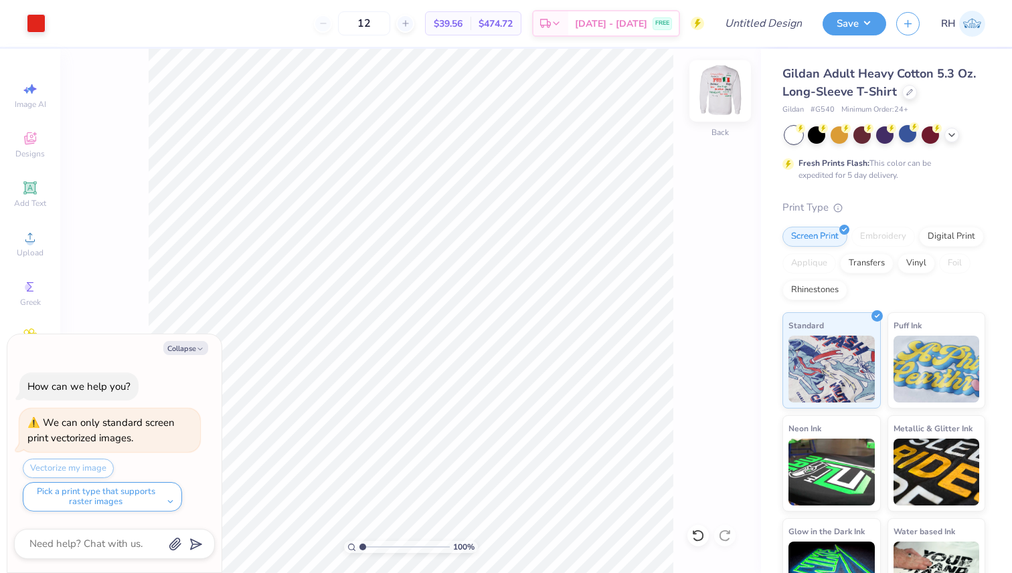
click at [728, 101] on img at bounding box center [720, 91] width 54 height 54
type textarea "x"
